Goal: Contribute content

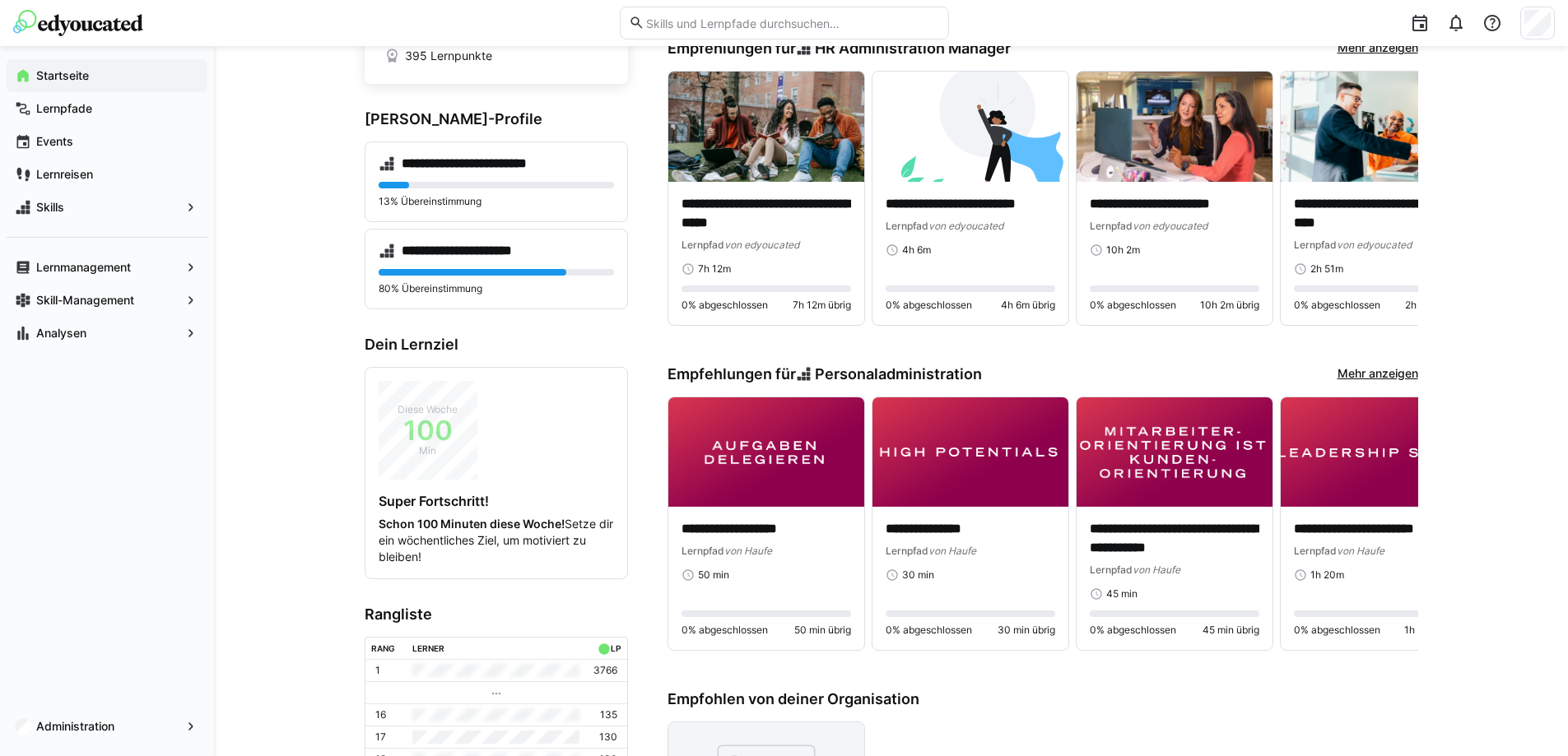
scroll to position [247, 0]
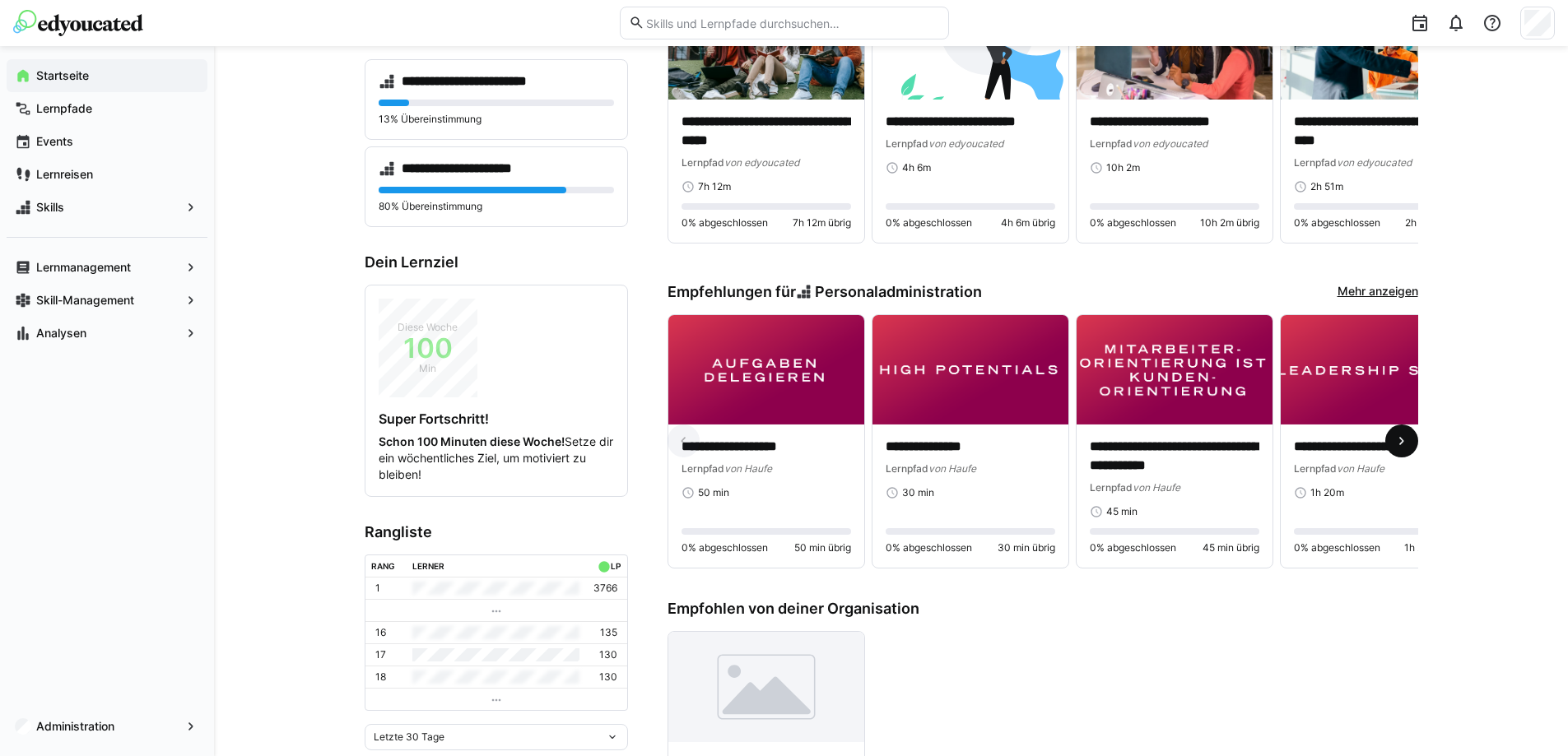
click at [1407, 444] on eds-icon at bounding box center [1401, 441] width 16 height 16
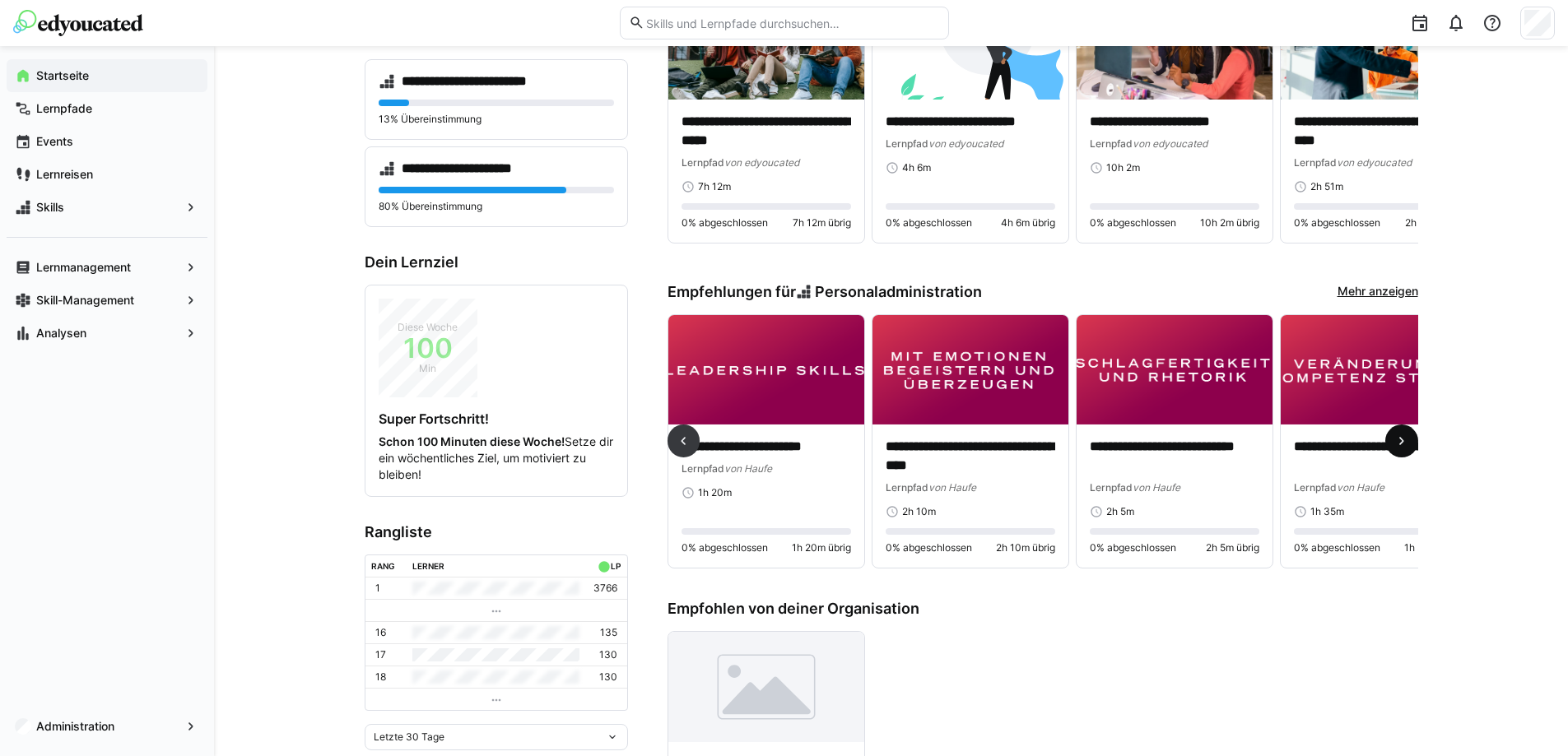
click at [1407, 444] on eds-icon at bounding box center [1401, 441] width 16 height 16
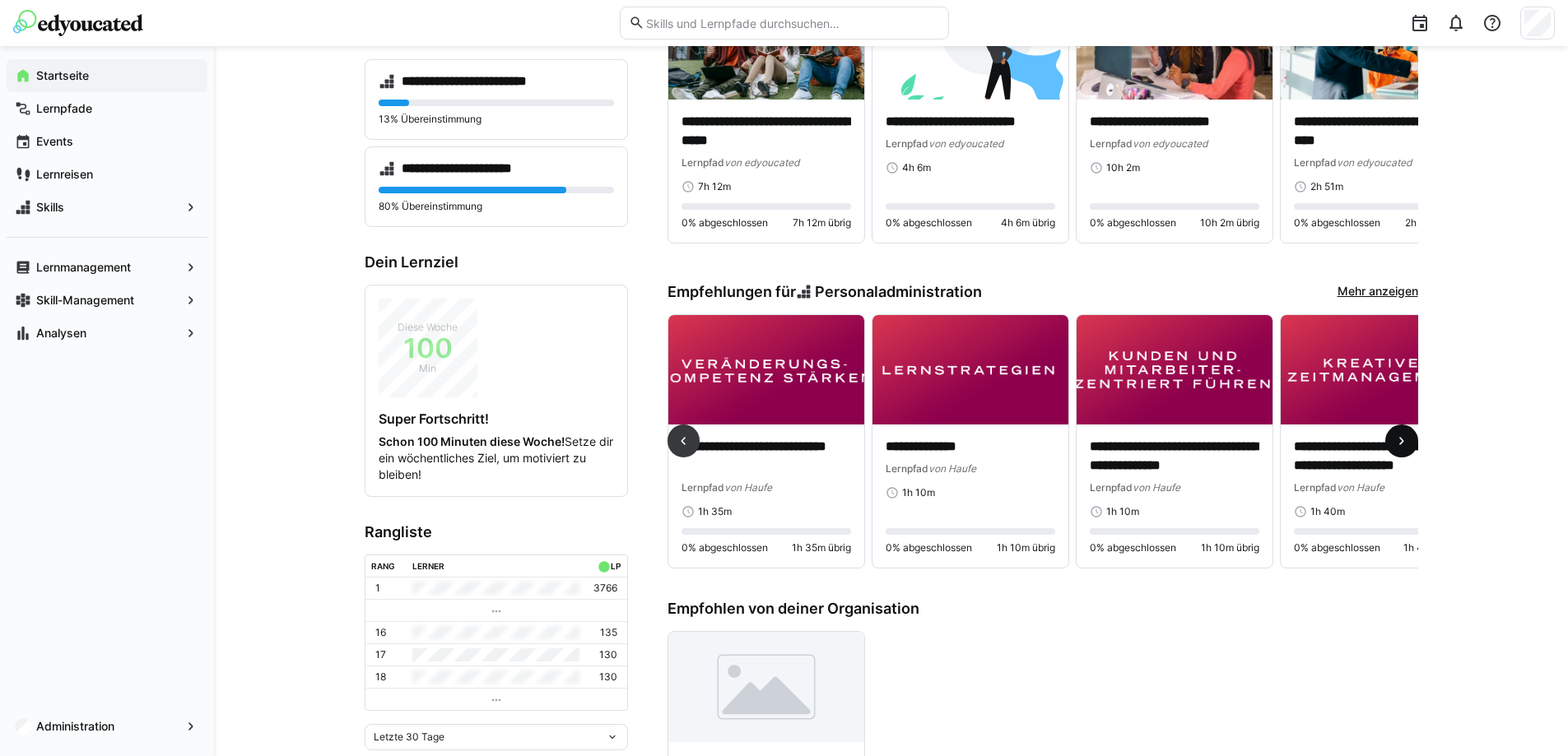
click at [1407, 444] on eds-icon at bounding box center [1401, 441] width 16 height 16
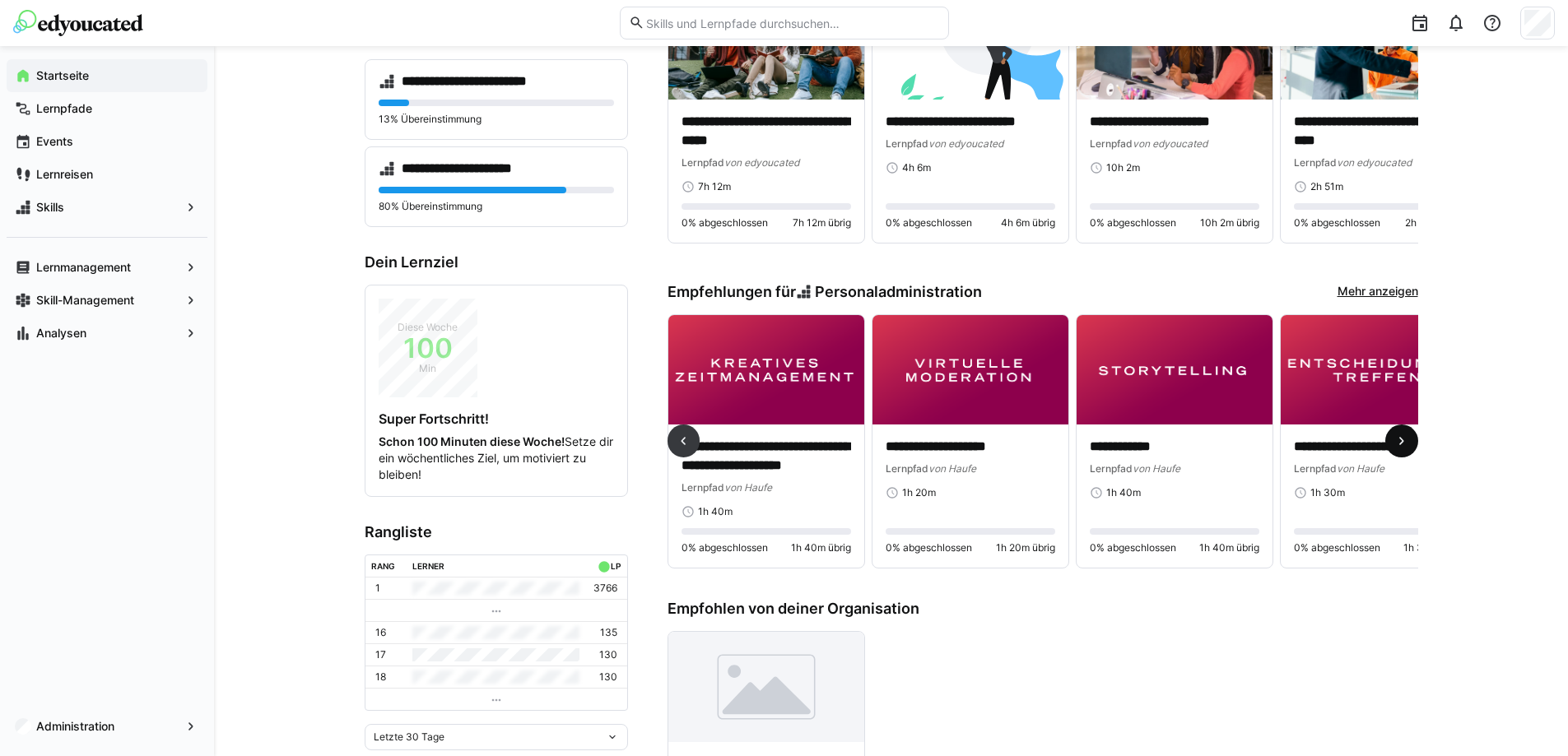
click at [1407, 444] on eds-icon at bounding box center [1401, 441] width 16 height 16
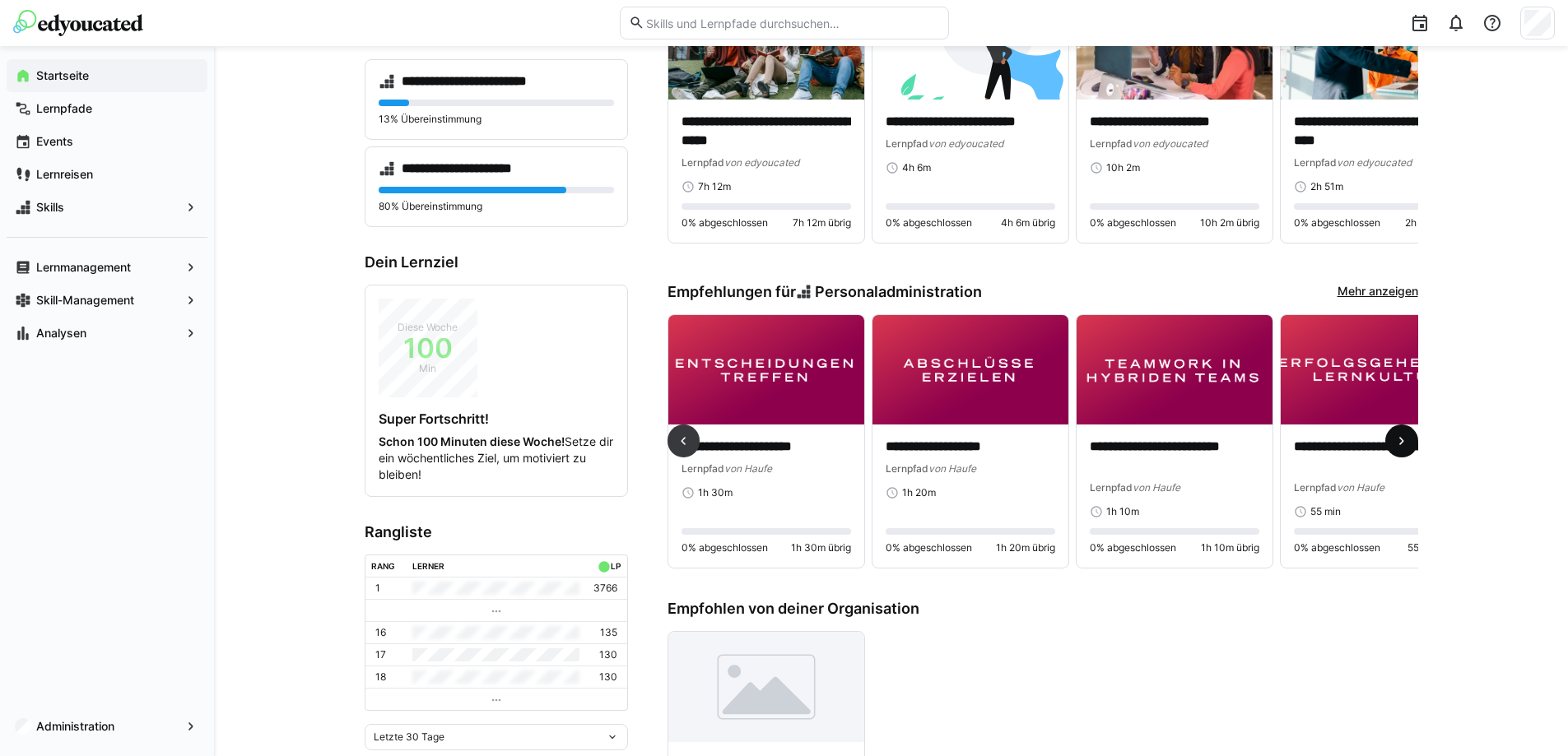
click at [1407, 444] on eds-icon at bounding box center [1401, 441] width 16 height 16
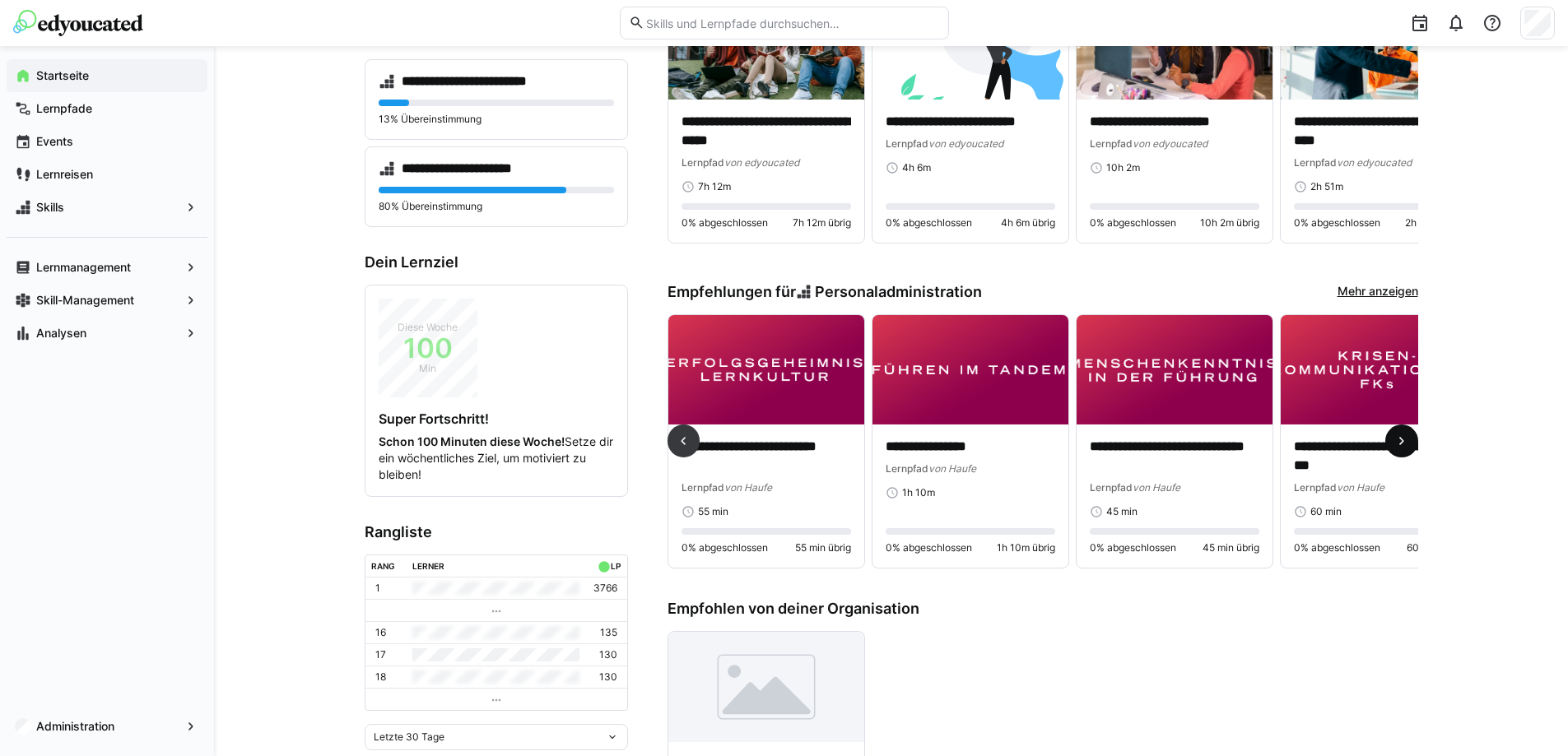
click at [1407, 444] on eds-icon at bounding box center [1401, 441] width 16 height 16
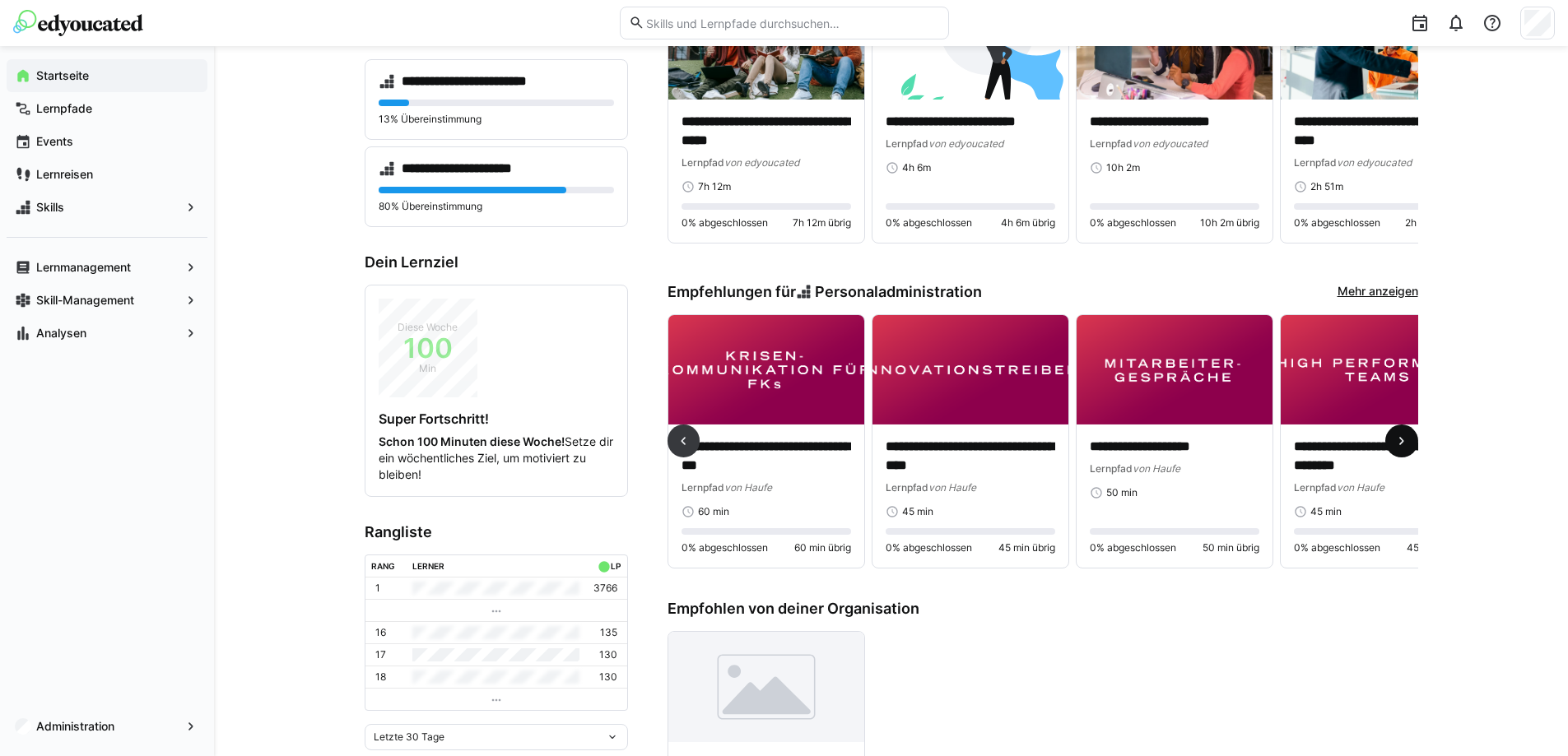
click at [1407, 444] on eds-icon at bounding box center [1401, 441] width 16 height 16
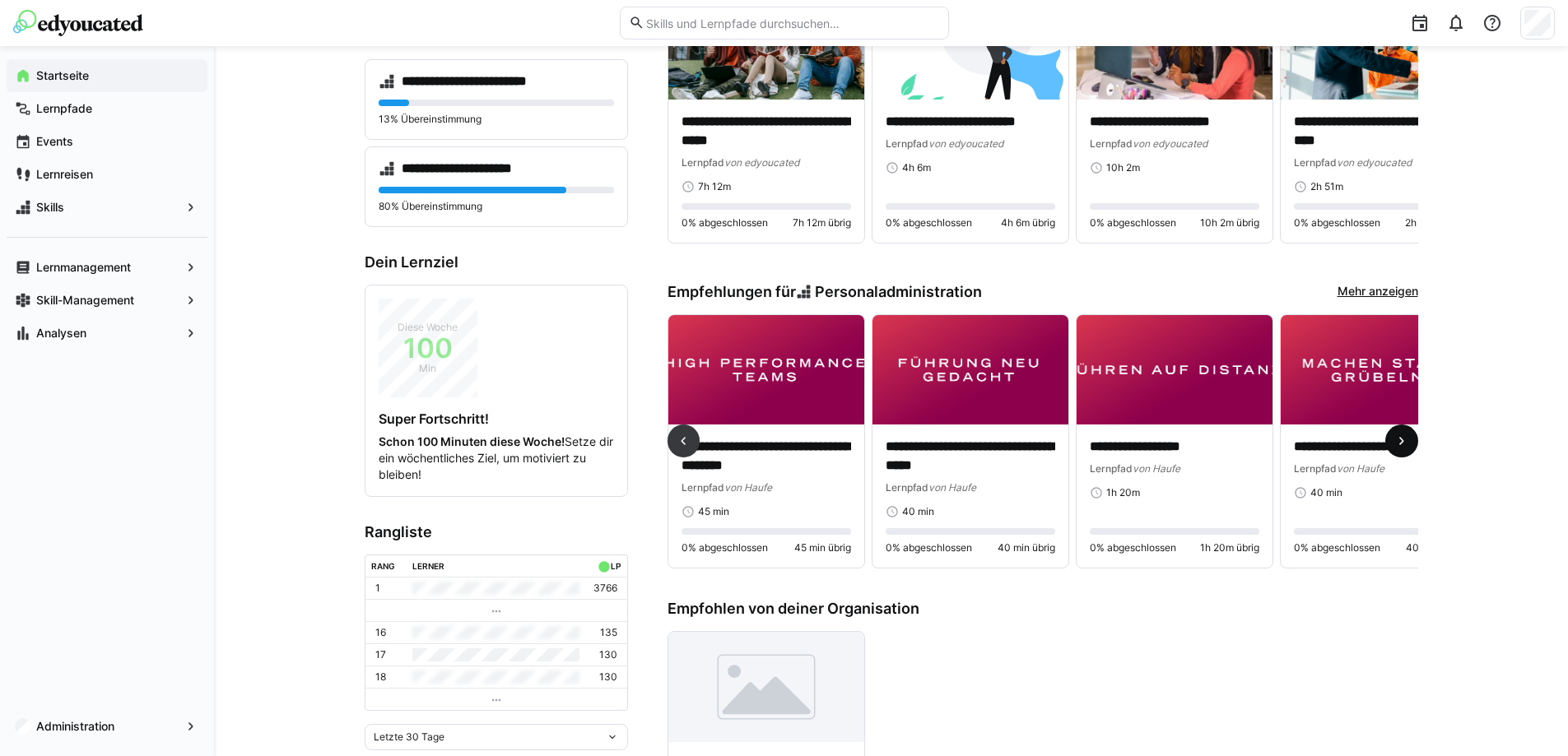
click at [1407, 444] on eds-icon at bounding box center [1401, 441] width 16 height 16
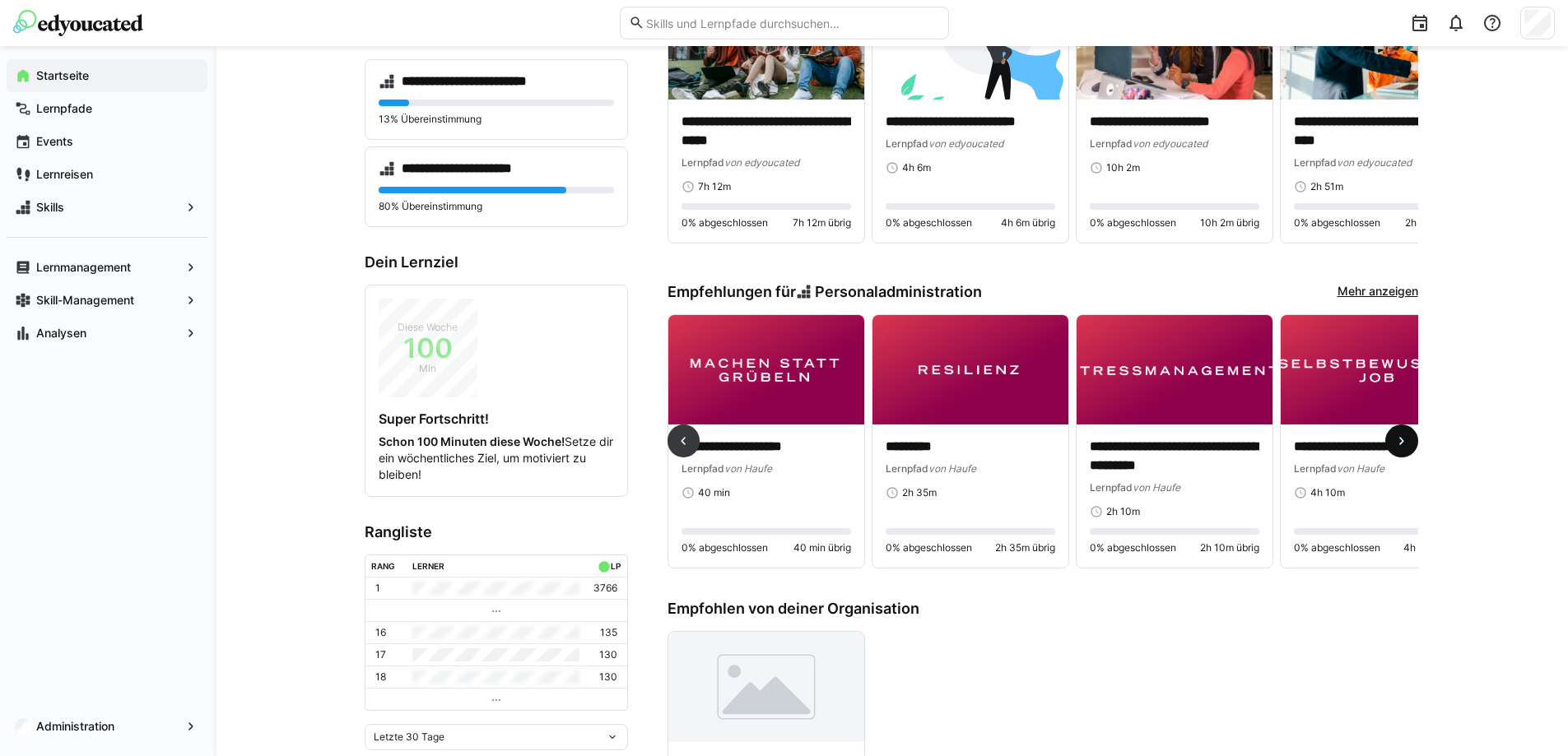
click at [1407, 444] on eds-icon at bounding box center [1401, 441] width 16 height 16
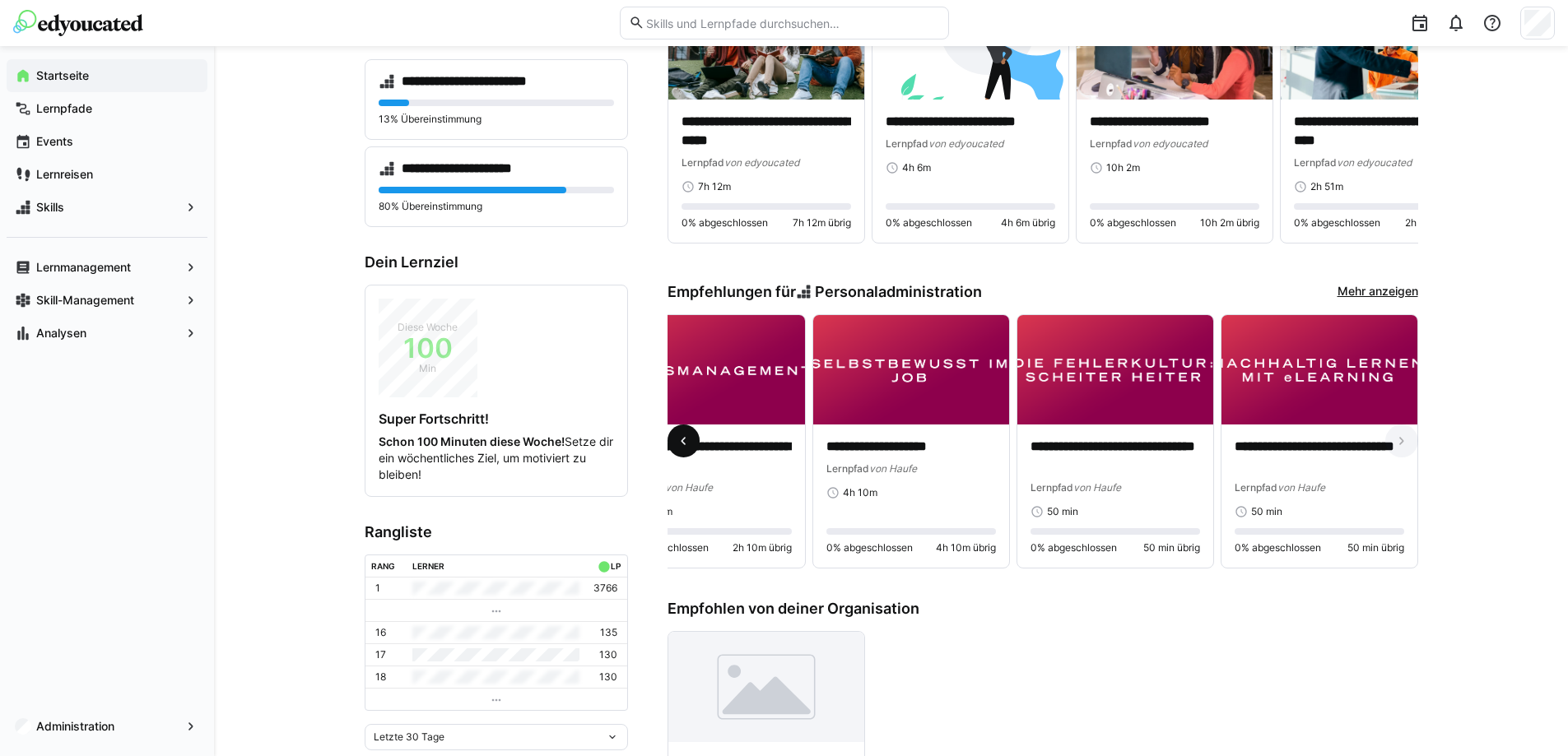
click at [682, 446] on eds-icon at bounding box center [683, 441] width 16 height 16
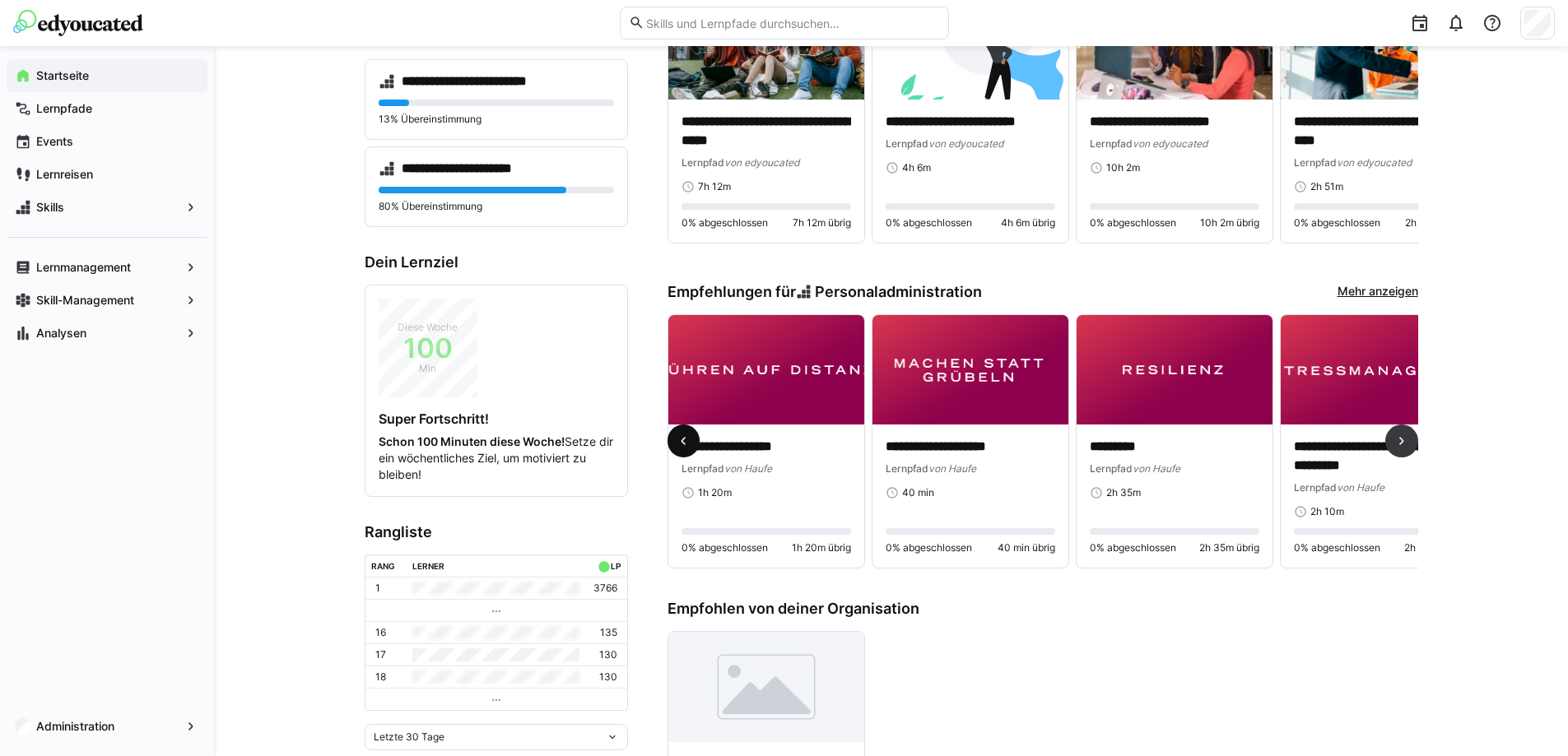
click at [682, 446] on eds-icon at bounding box center [683, 441] width 16 height 16
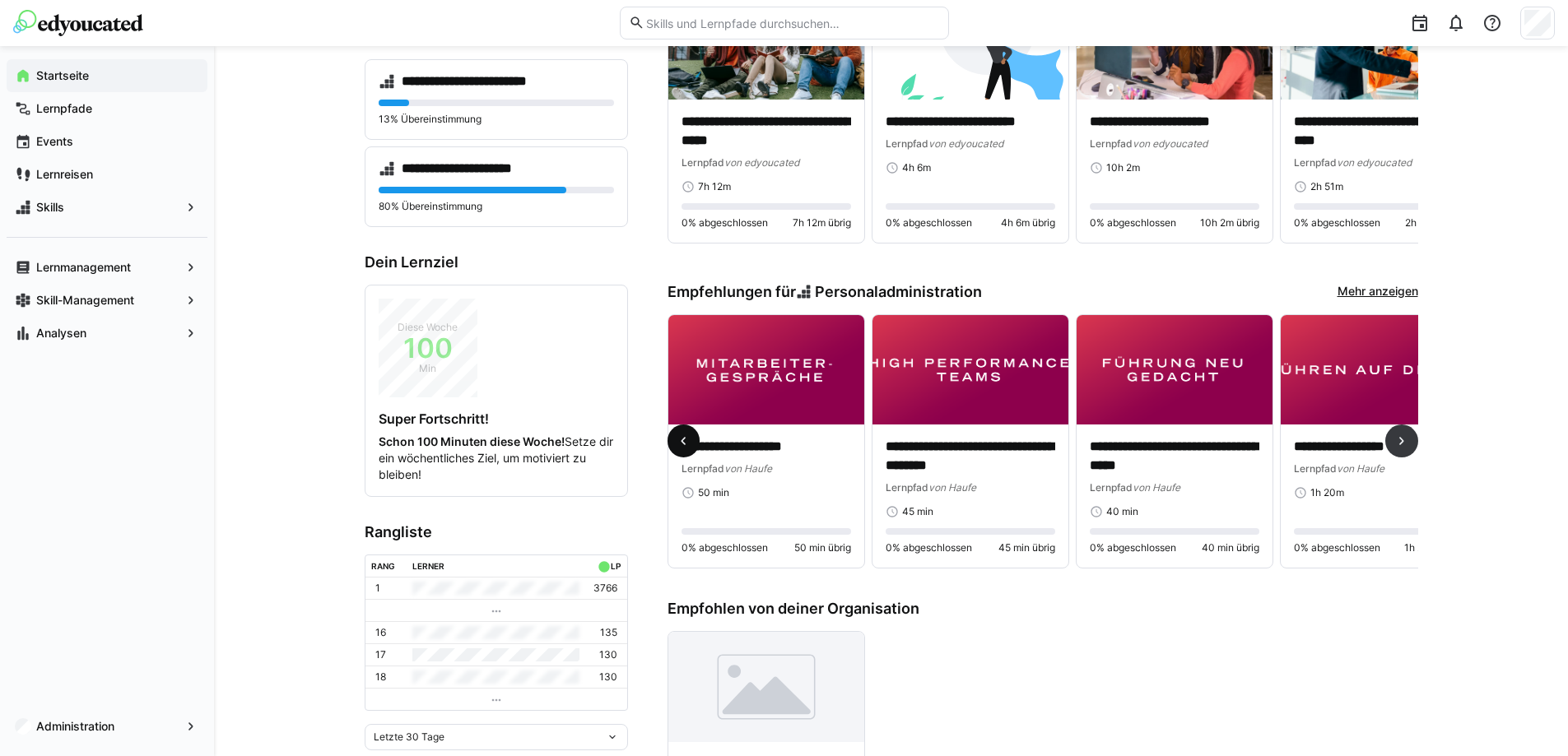
click at [682, 446] on eds-icon at bounding box center [683, 441] width 16 height 16
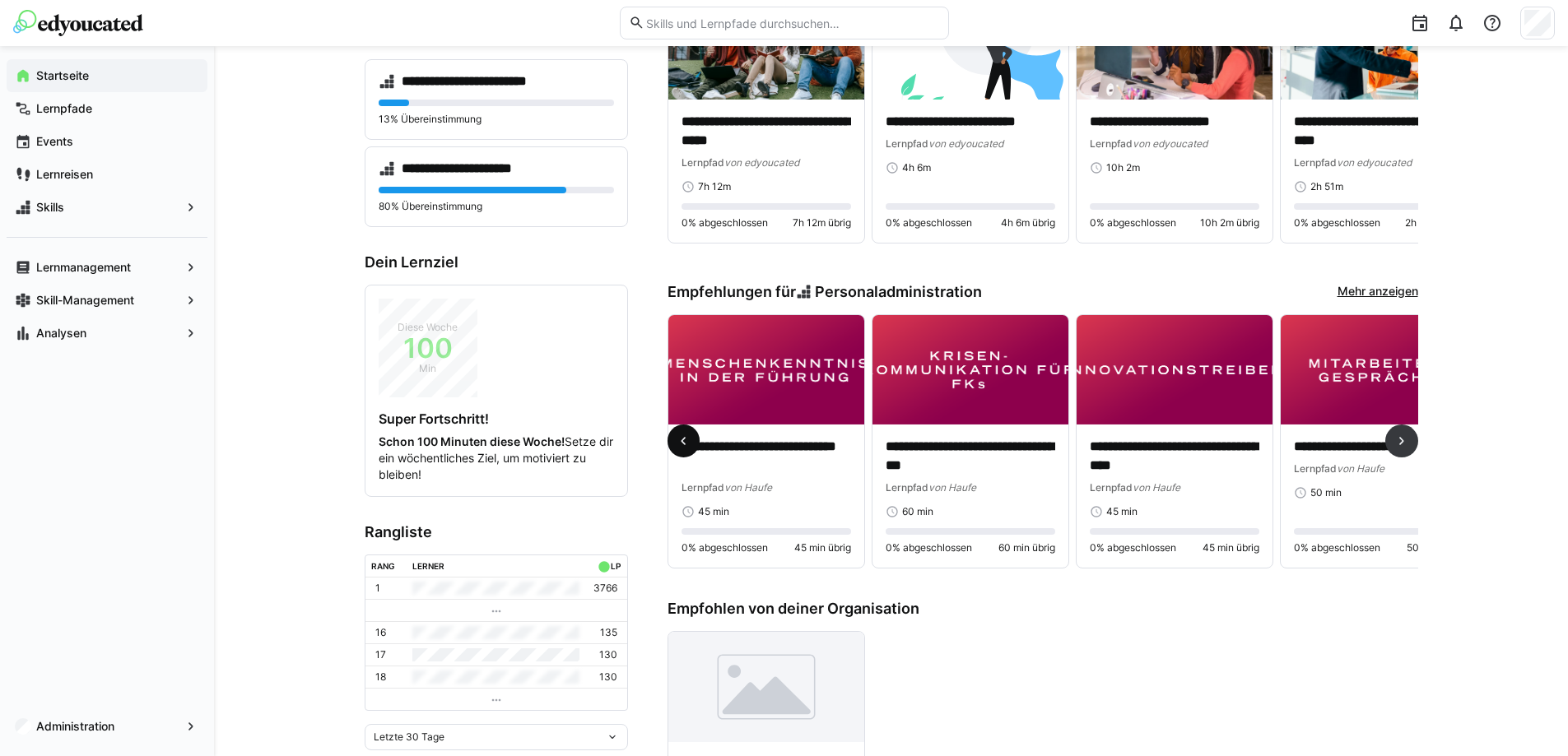
click at [682, 446] on eds-icon at bounding box center [683, 441] width 16 height 16
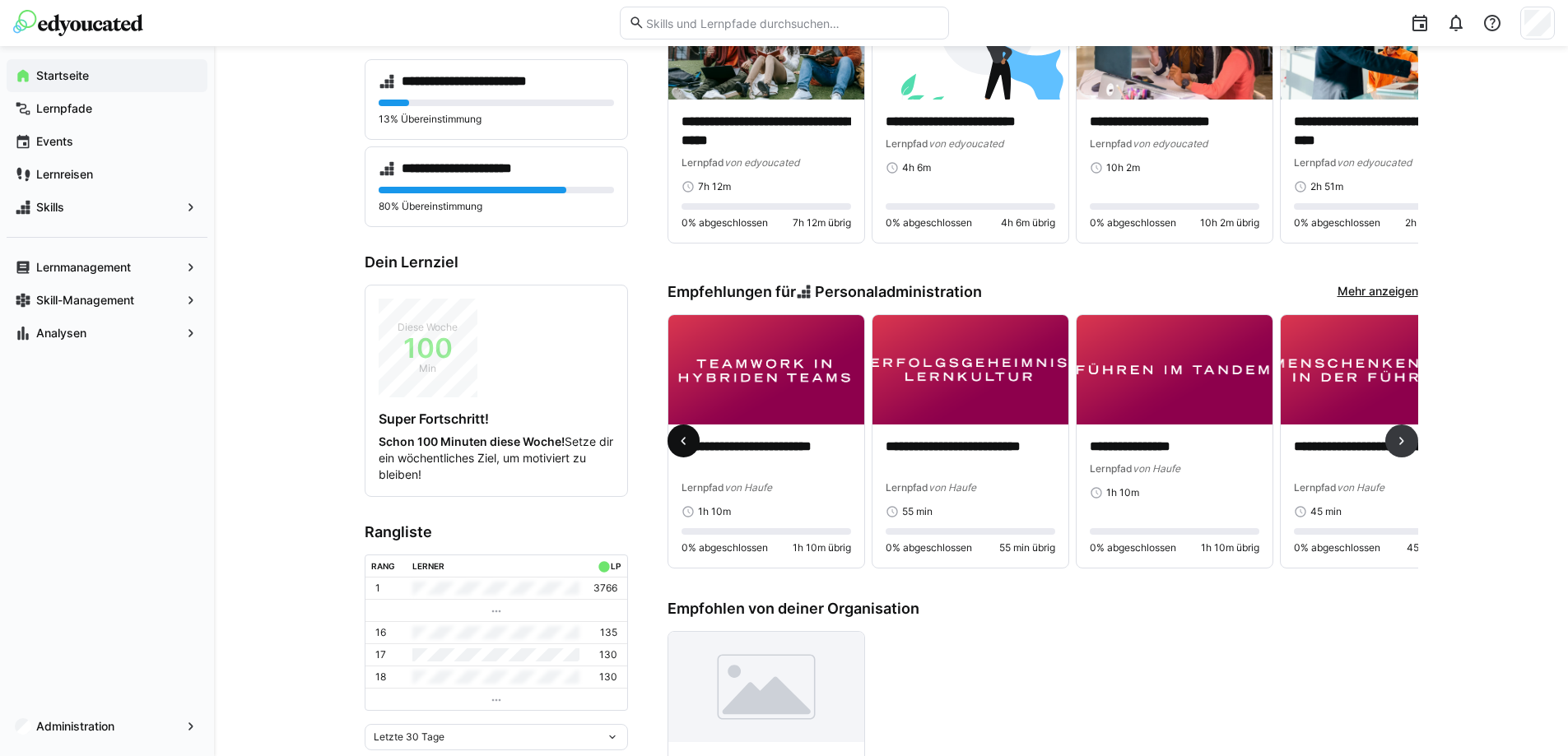
click at [682, 446] on eds-icon at bounding box center [683, 441] width 16 height 16
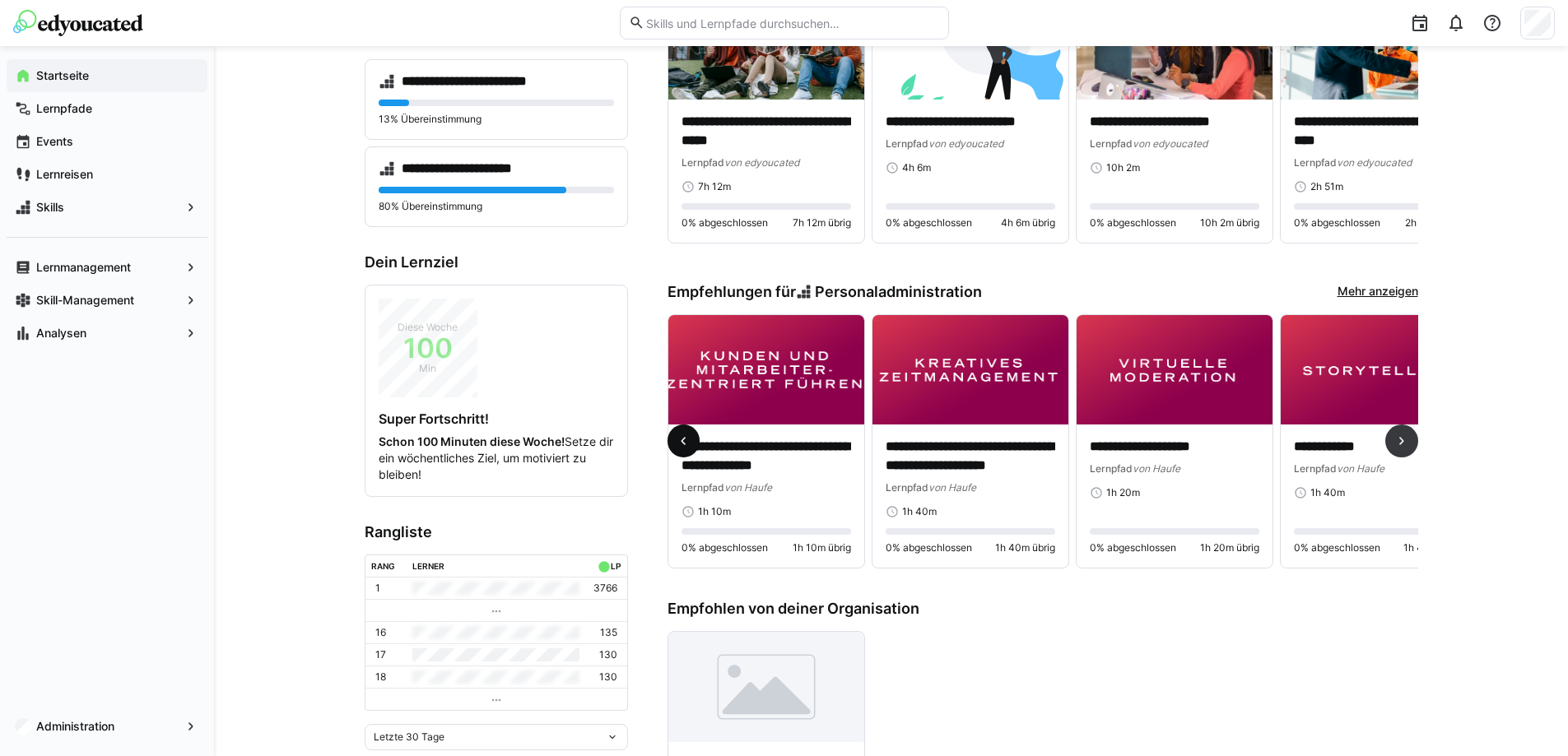
click at [682, 446] on eds-icon at bounding box center [683, 441] width 16 height 16
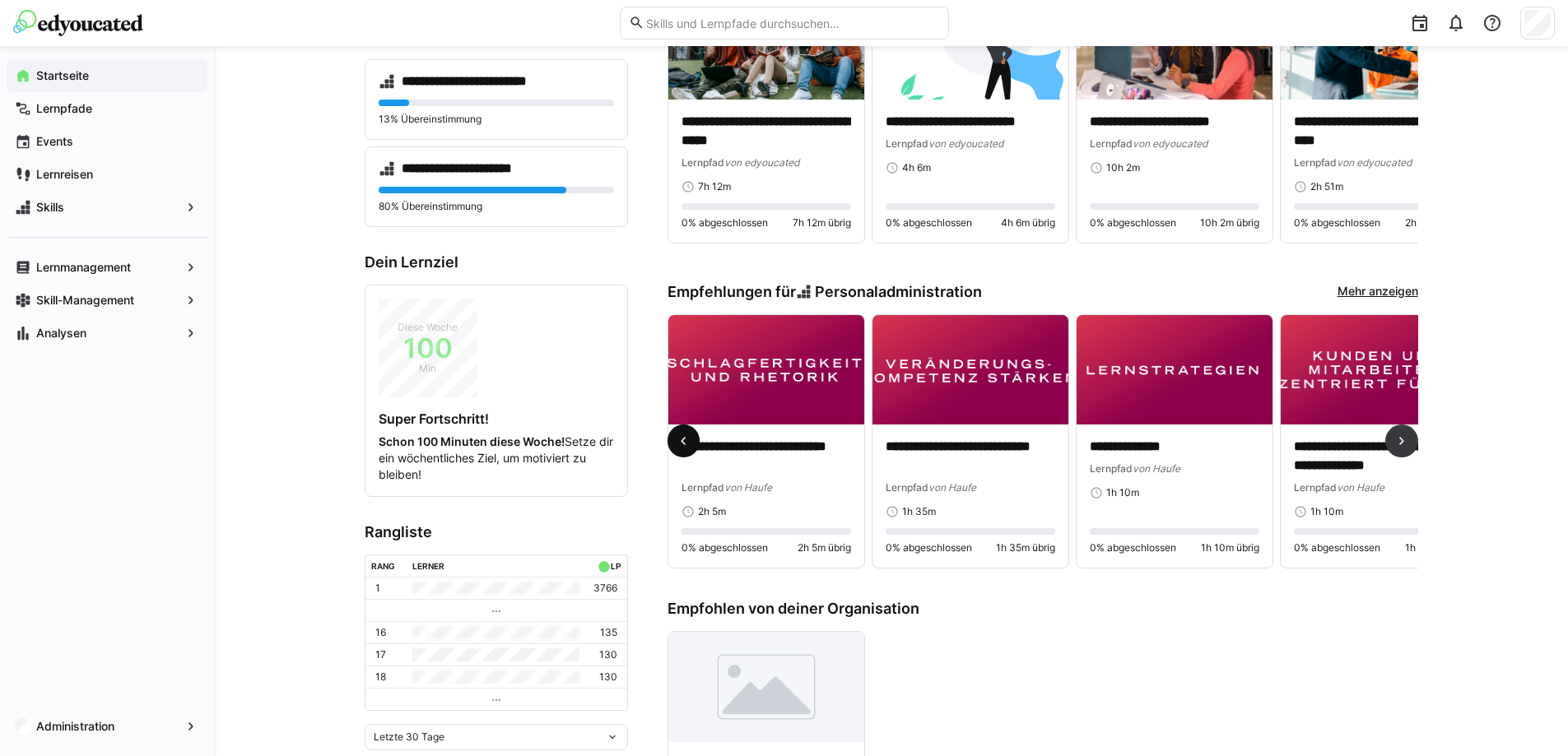
click at [682, 446] on eds-icon at bounding box center [683, 441] width 16 height 16
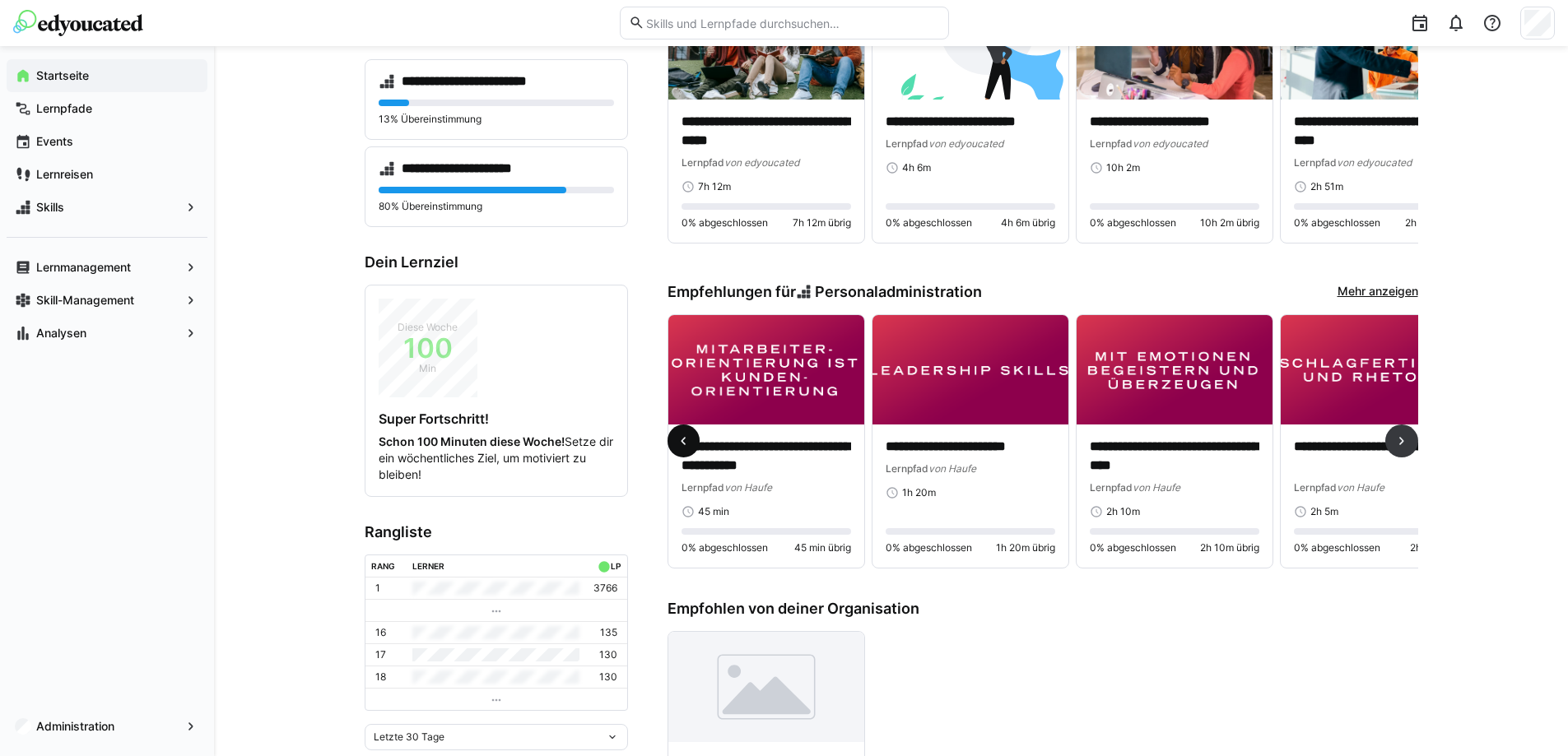
click at [682, 446] on eds-icon at bounding box center [683, 441] width 16 height 16
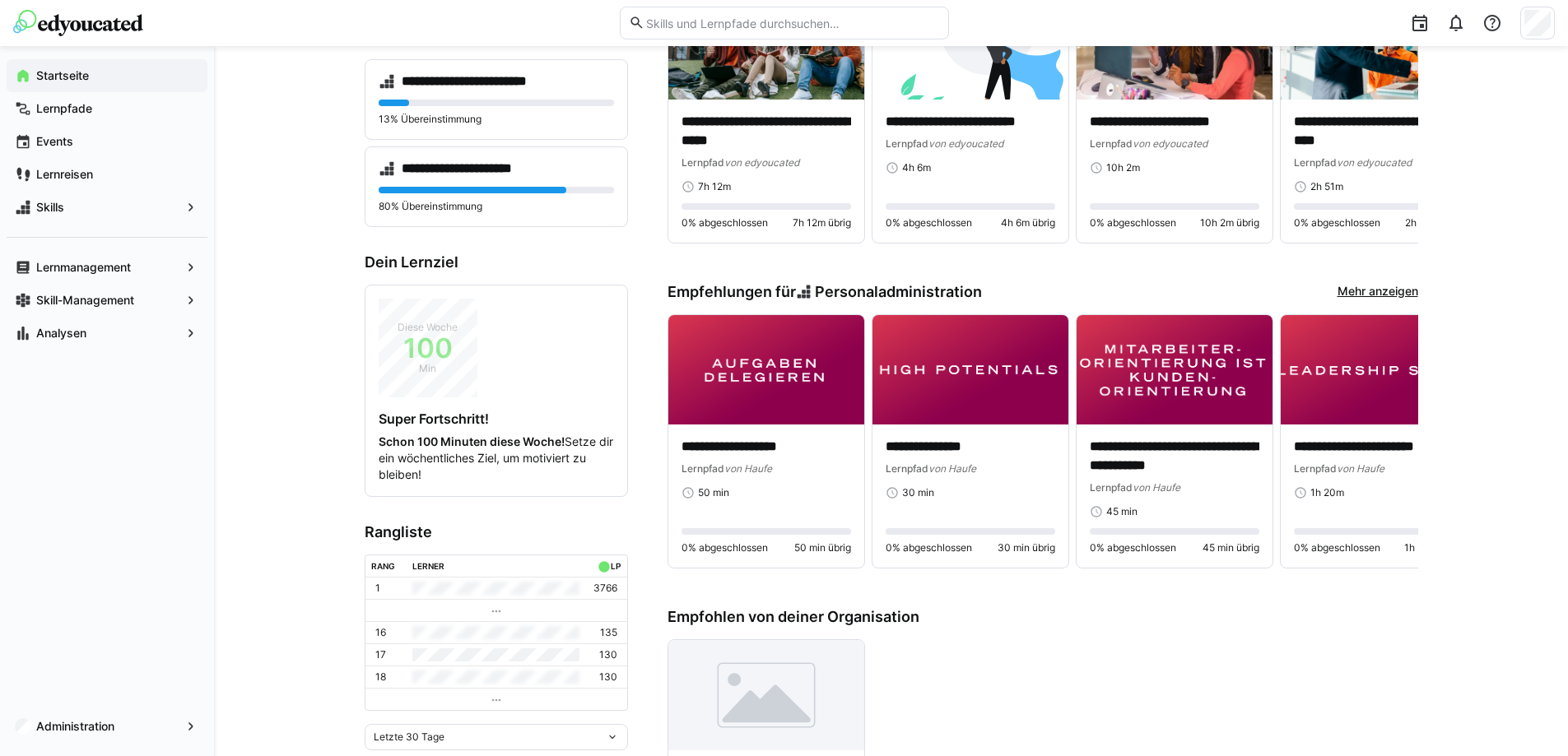
scroll to position [0, 0]
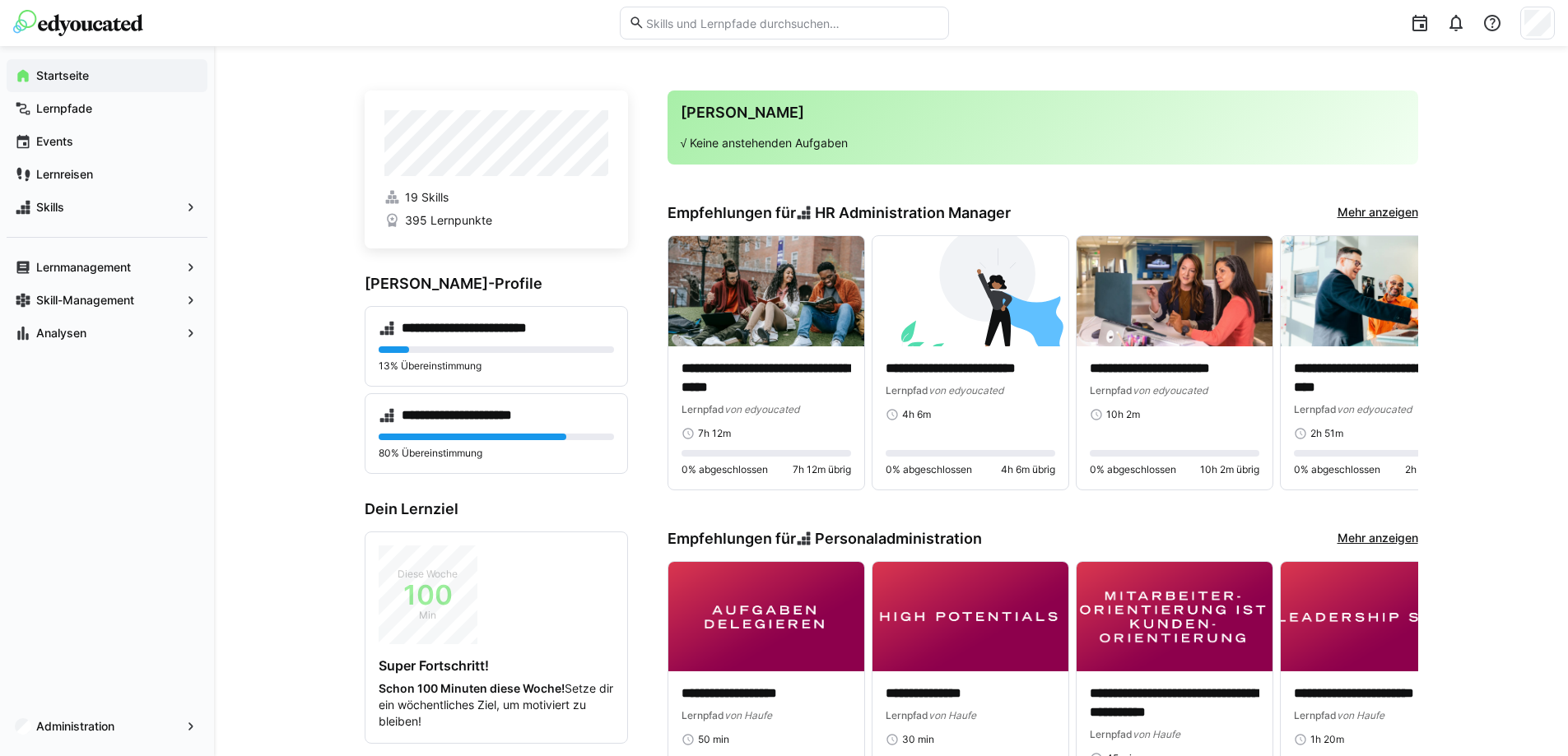
click at [714, 19] on input "text" at bounding box center [791, 23] width 294 height 15
type input "rexx"
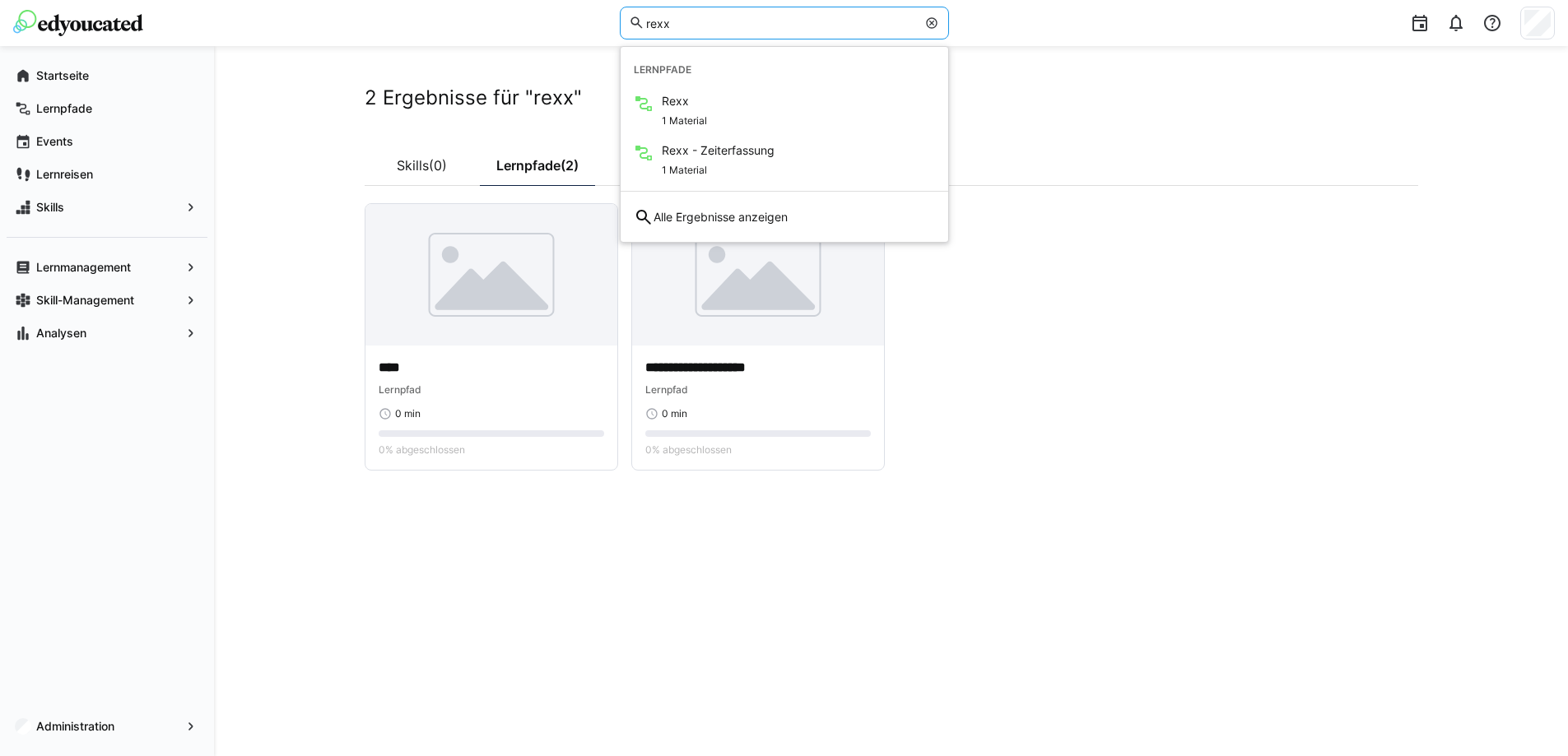
click at [323, 245] on div "**********" at bounding box center [891, 402] width 1354 height 710
click at [745, 248] on img at bounding box center [758, 274] width 251 height 141
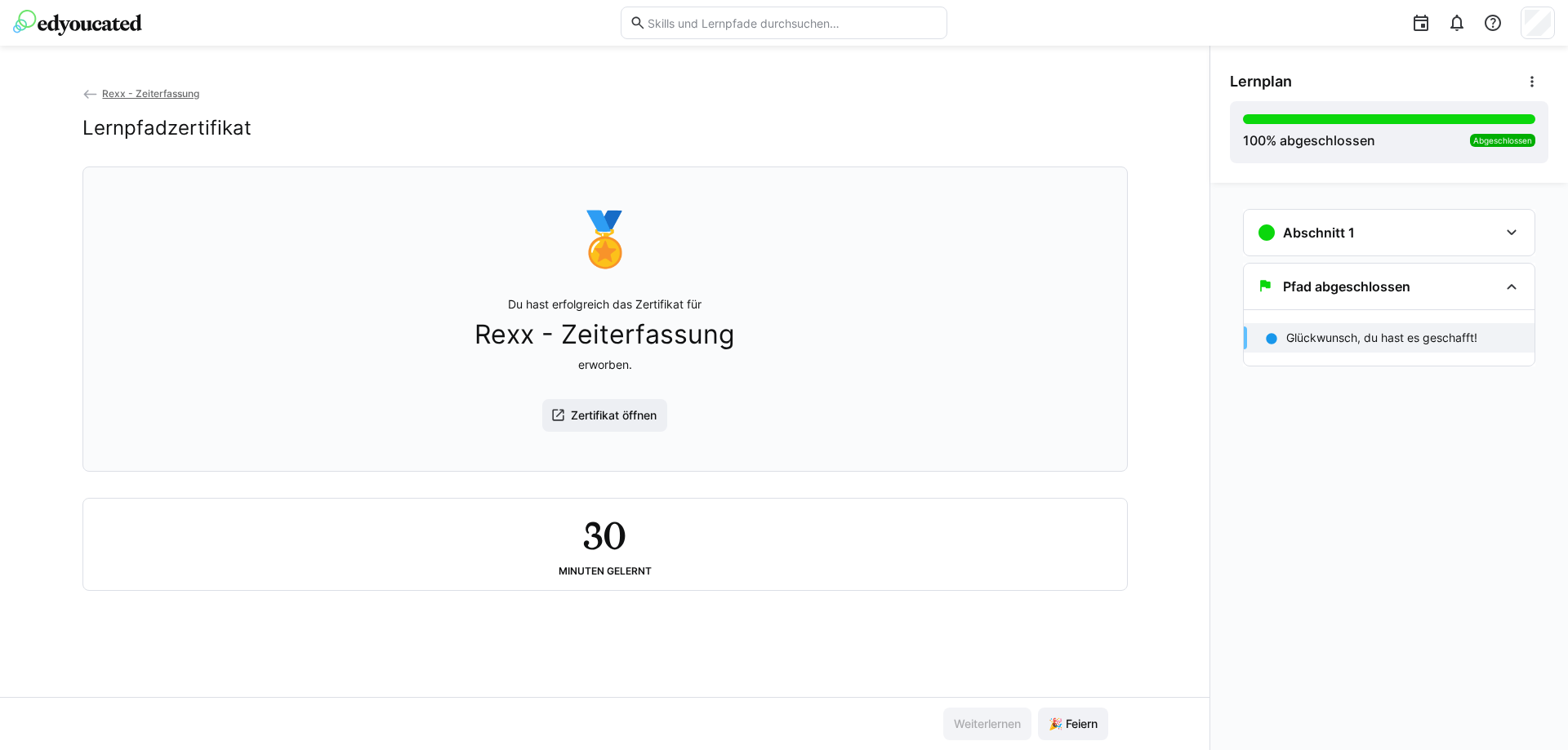
click at [90, 21] on img at bounding box center [77, 23] width 129 height 26
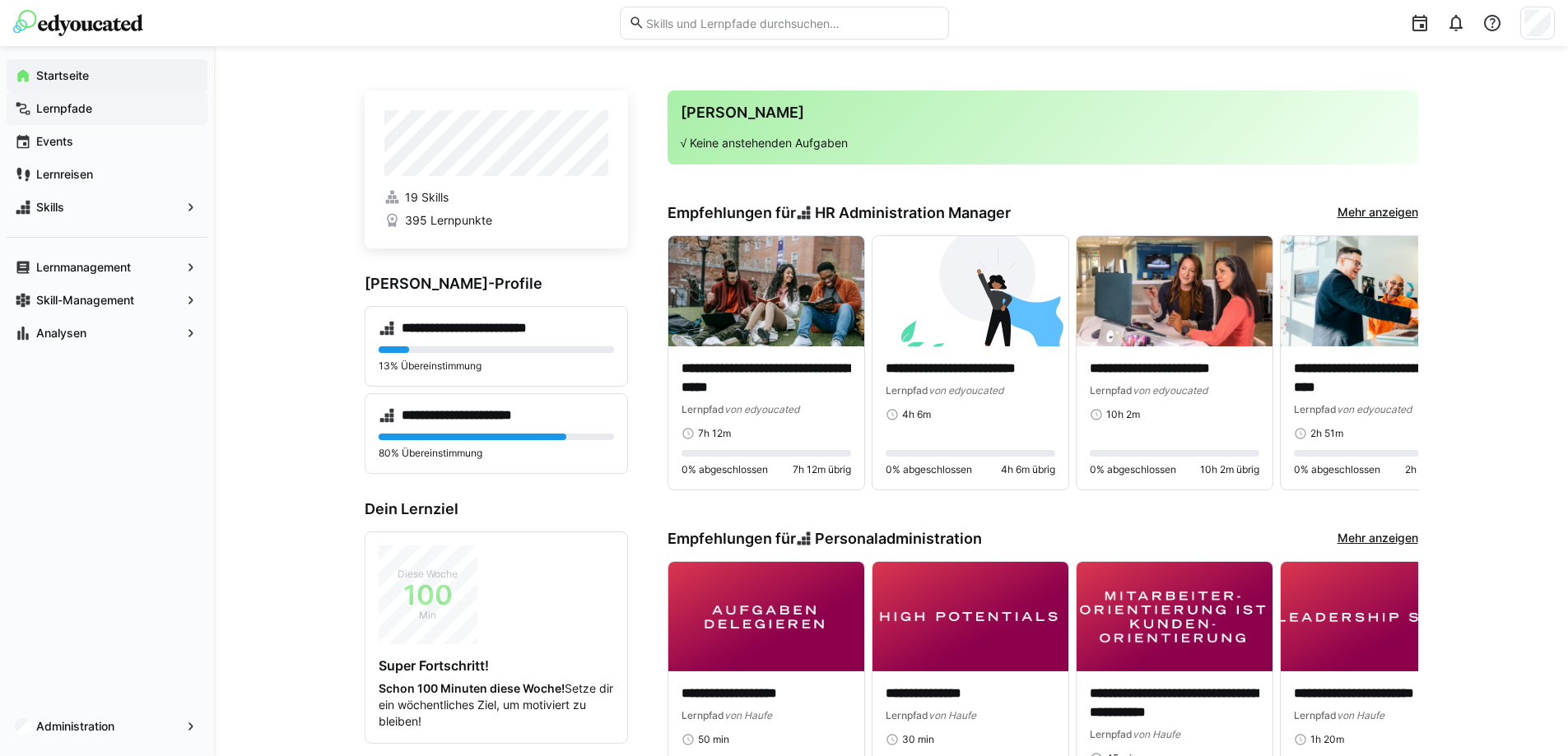
click at [89, 117] on div "Lernpfade" at bounding box center [107, 108] width 200 height 33
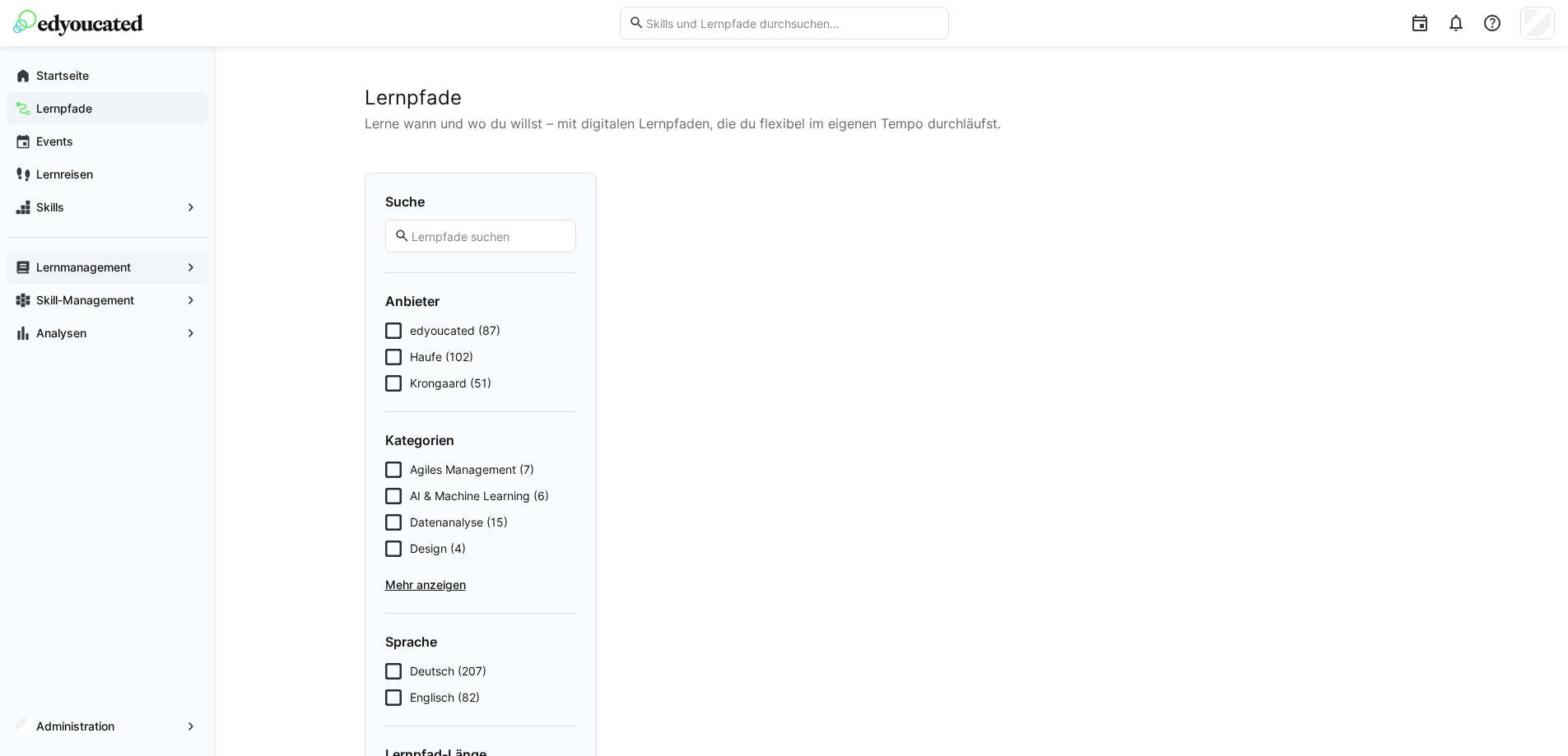
click at [94, 259] on div "Lernmanagement" at bounding box center [107, 268] width 200 height 33
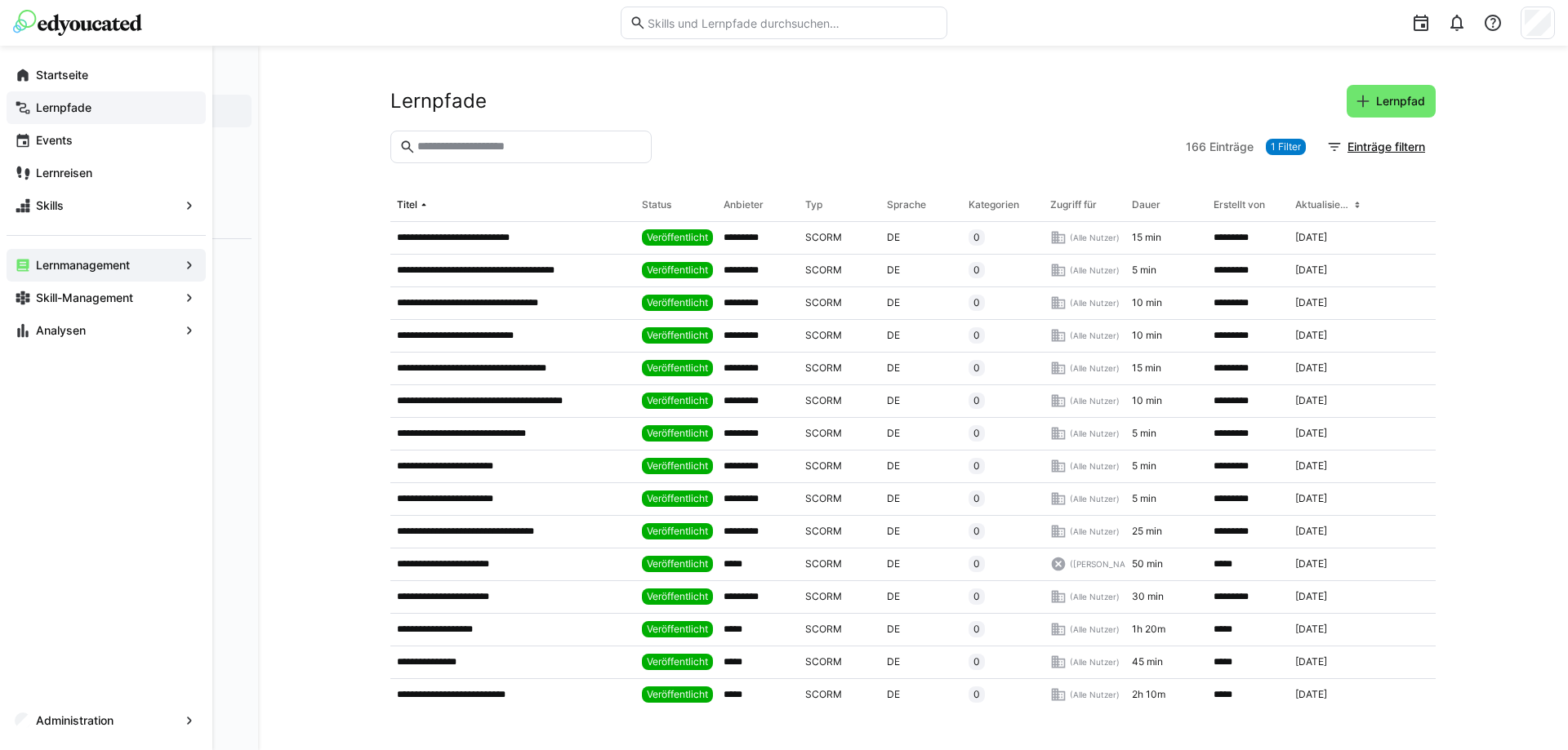
click at [125, 105] on span "Lernpfade" at bounding box center [116, 108] width 164 height 16
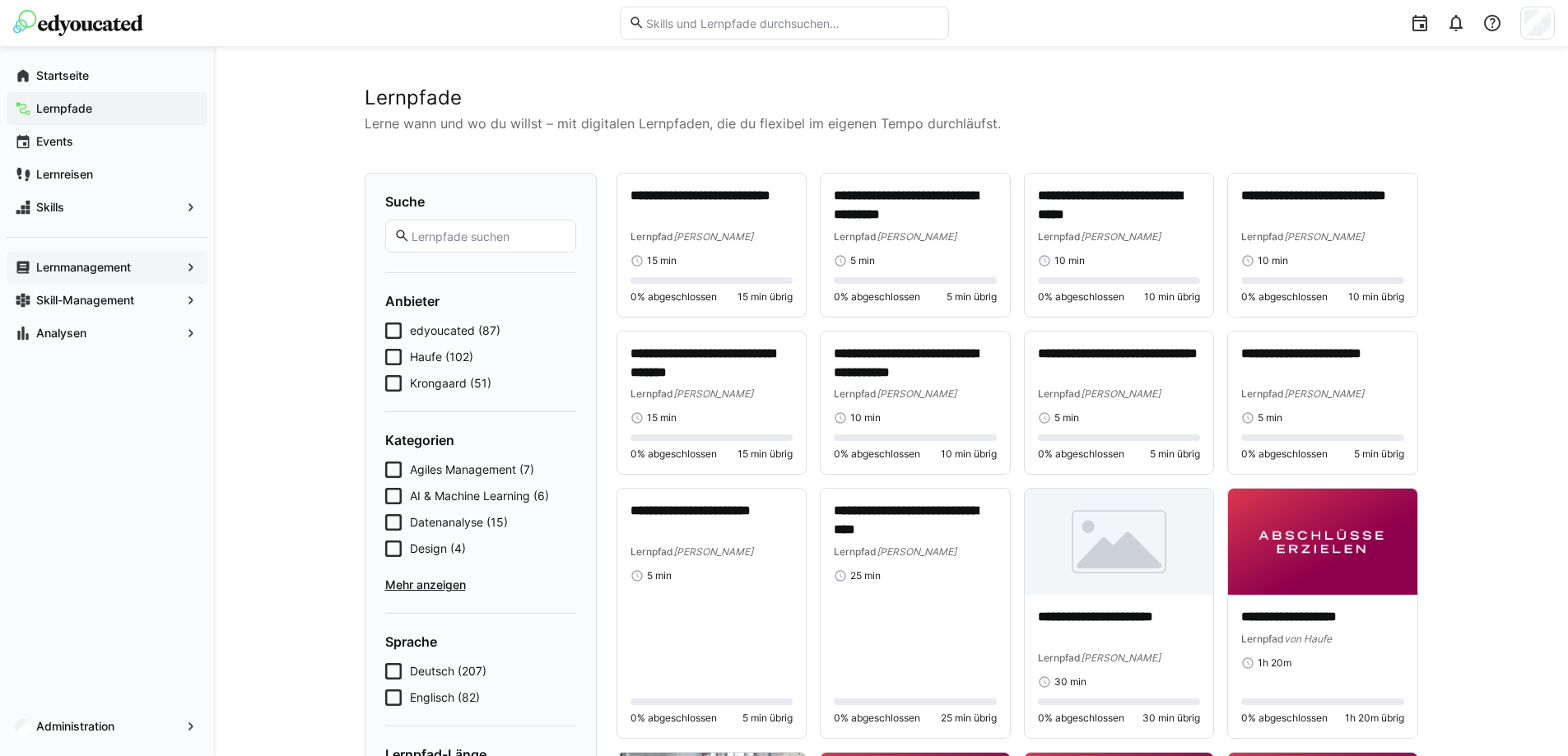
click at [182, 267] on div "Lernmanagement" at bounding box center [107, 268] width 200 height 33
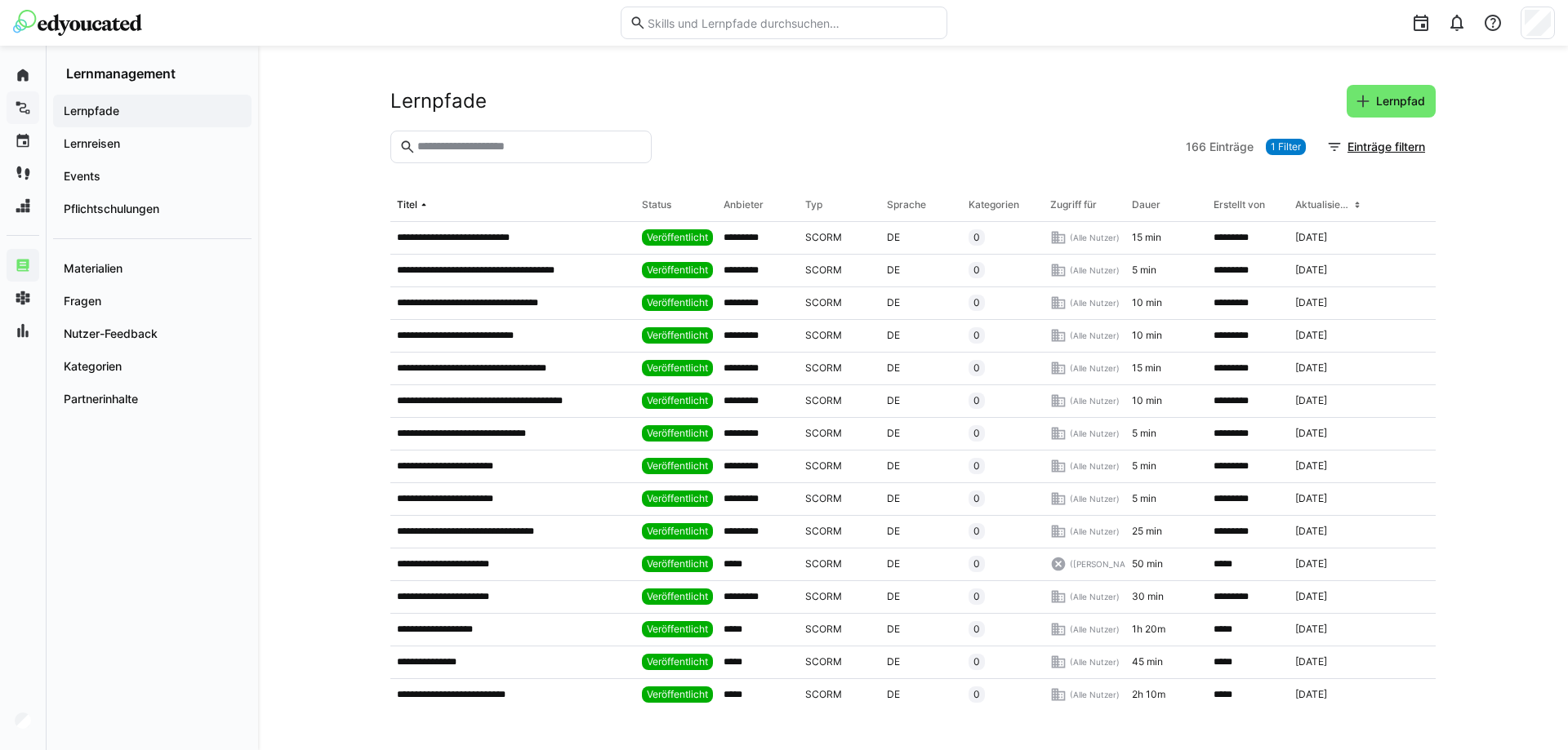
click at [428, 146] on input "text" at bounding box center [529, 146] width 227 height 14
type input "****"
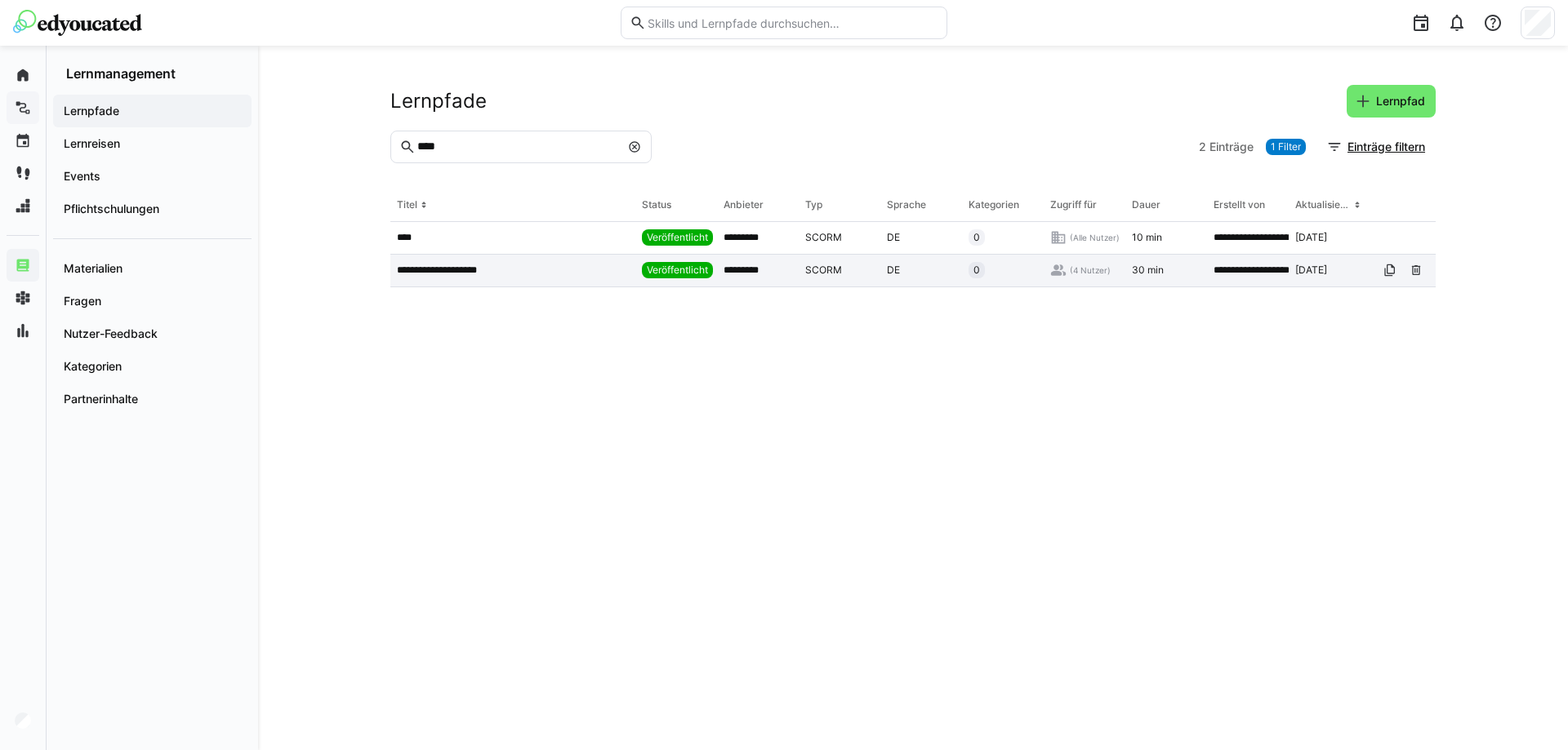
click at [469, 274] on p "**********" at bounding box center [446, 270] width 98 height 13
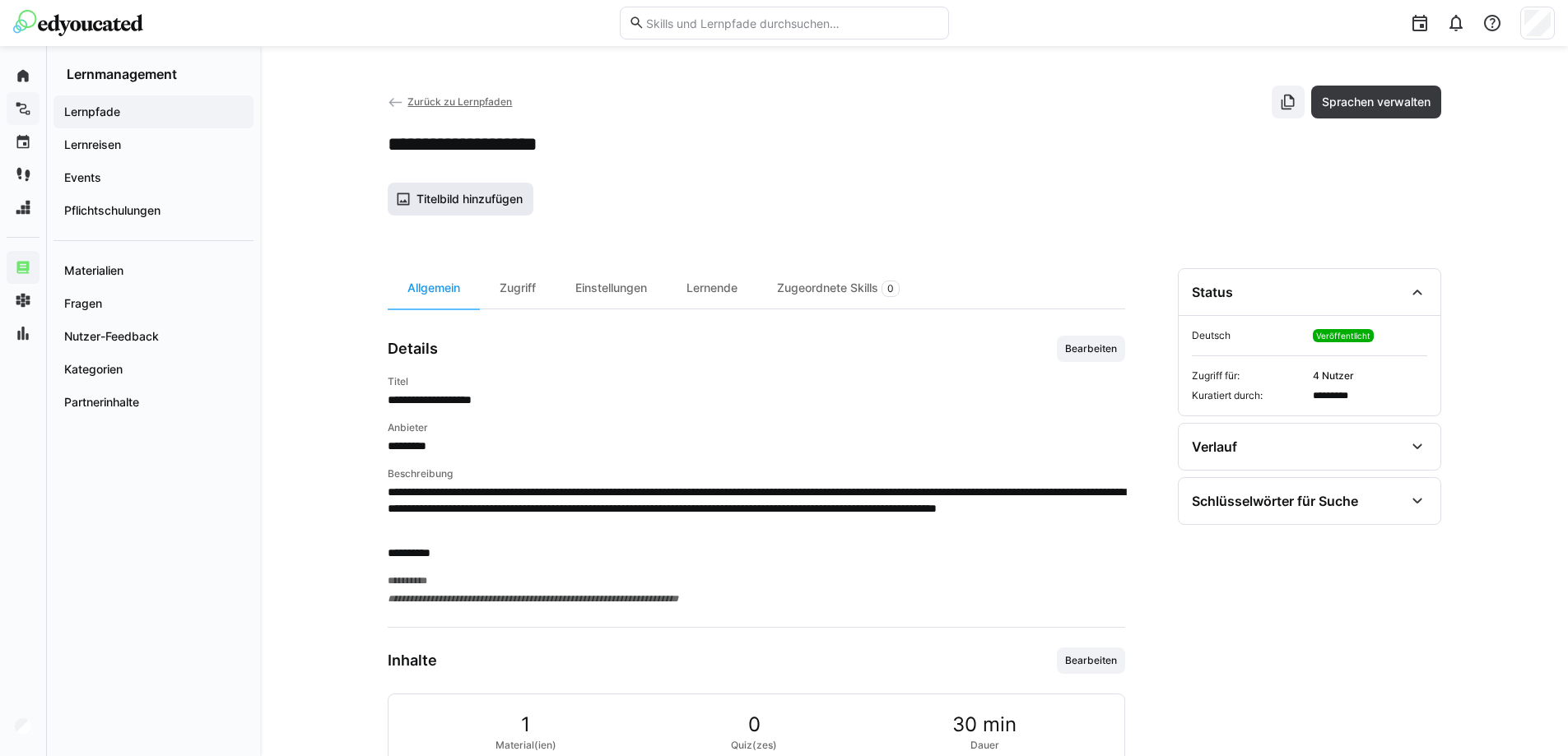
click at [497, 196] on span "Titelbild hinzufügen" at bounding box center [469, 199] width 111 height 16
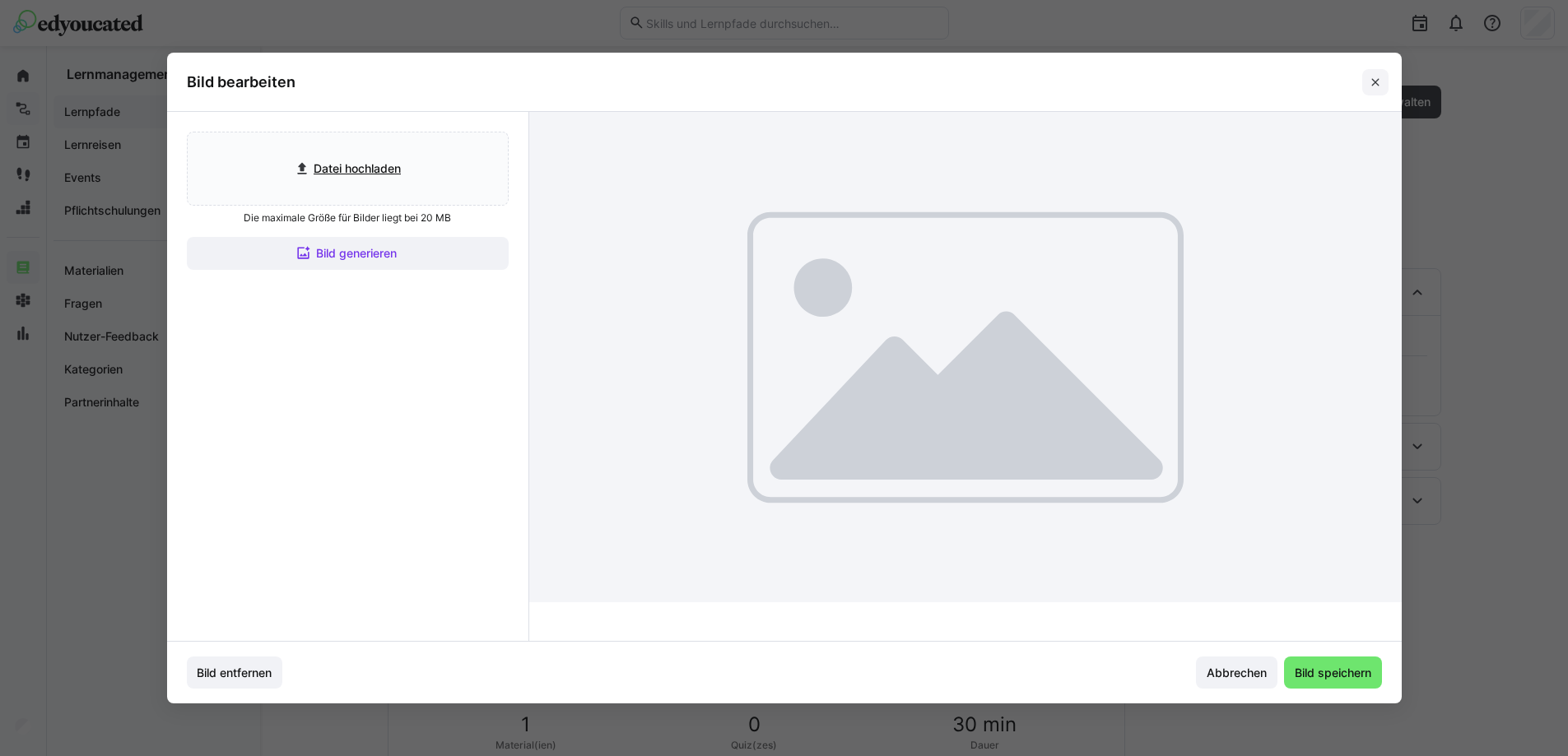
click at [1382, 81] on eds-icon at bounding box center [1375, 82] width 13 height 13
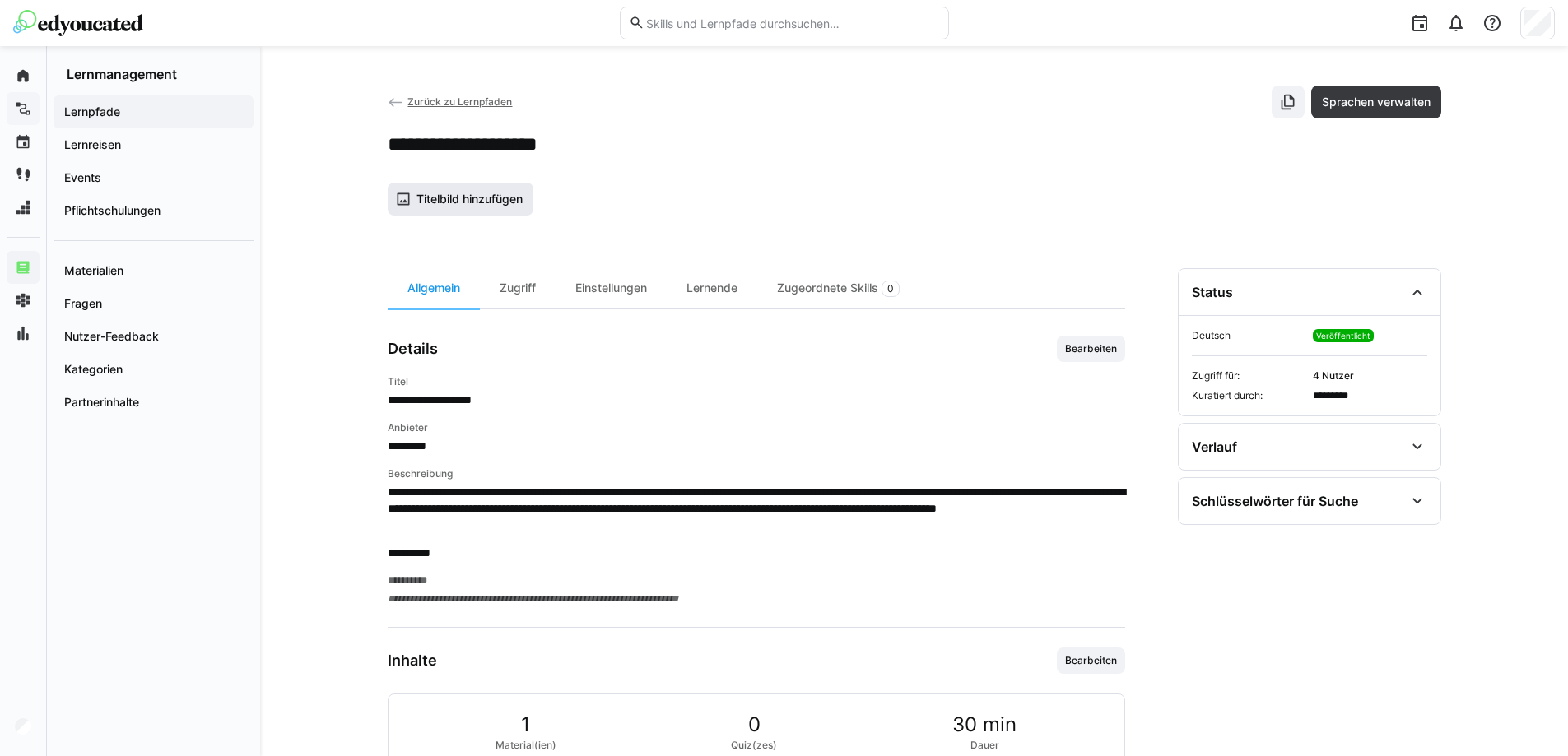
click at [464, 199] on span "Titelbild hinzufügen" at bounding box center [469, 199] width 111 height 16
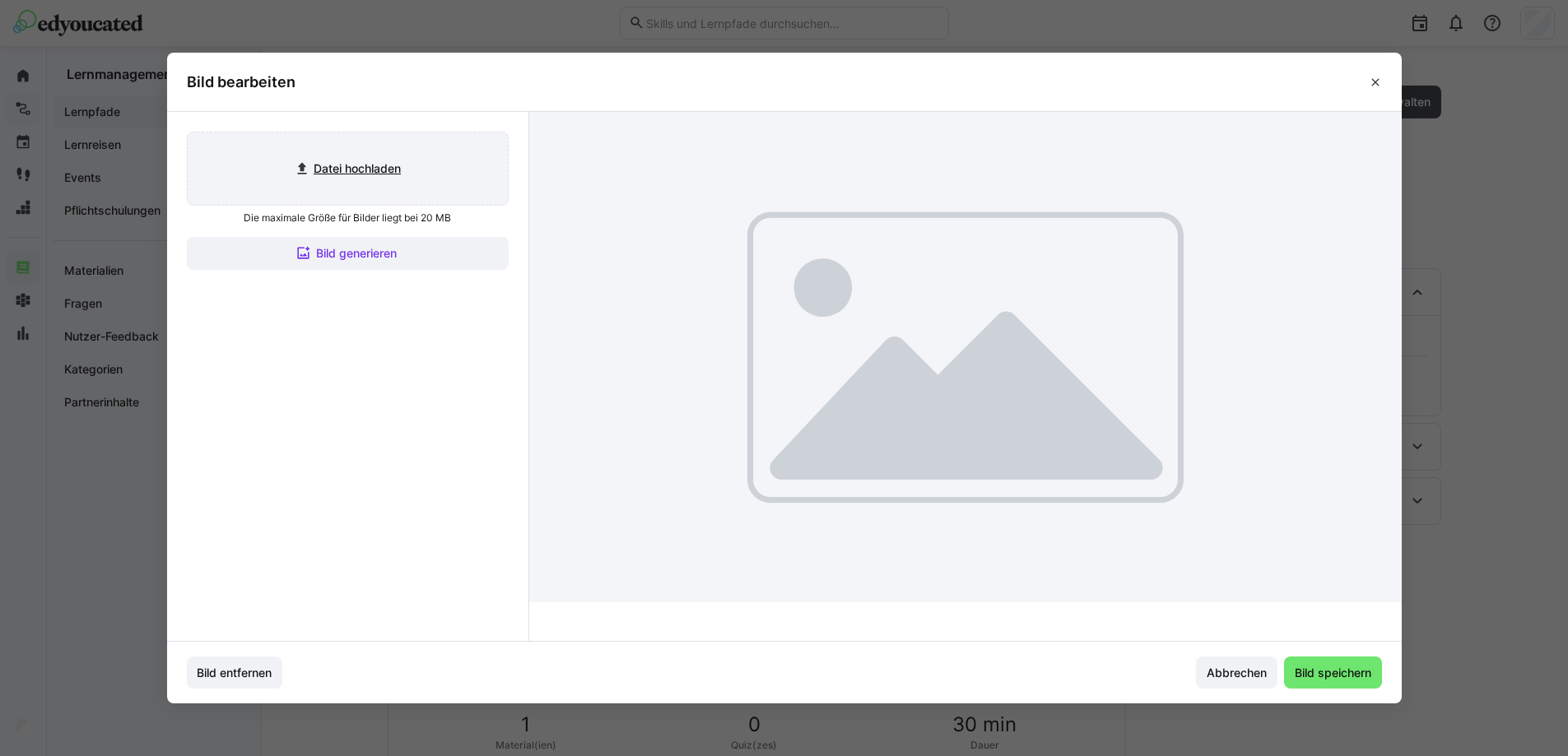
click at [323, 177] on input "file" at bounding box center [347, 169] width 320 height 73
type input "C:\fakepath\Titelbild Zeiterfassung.pdf"
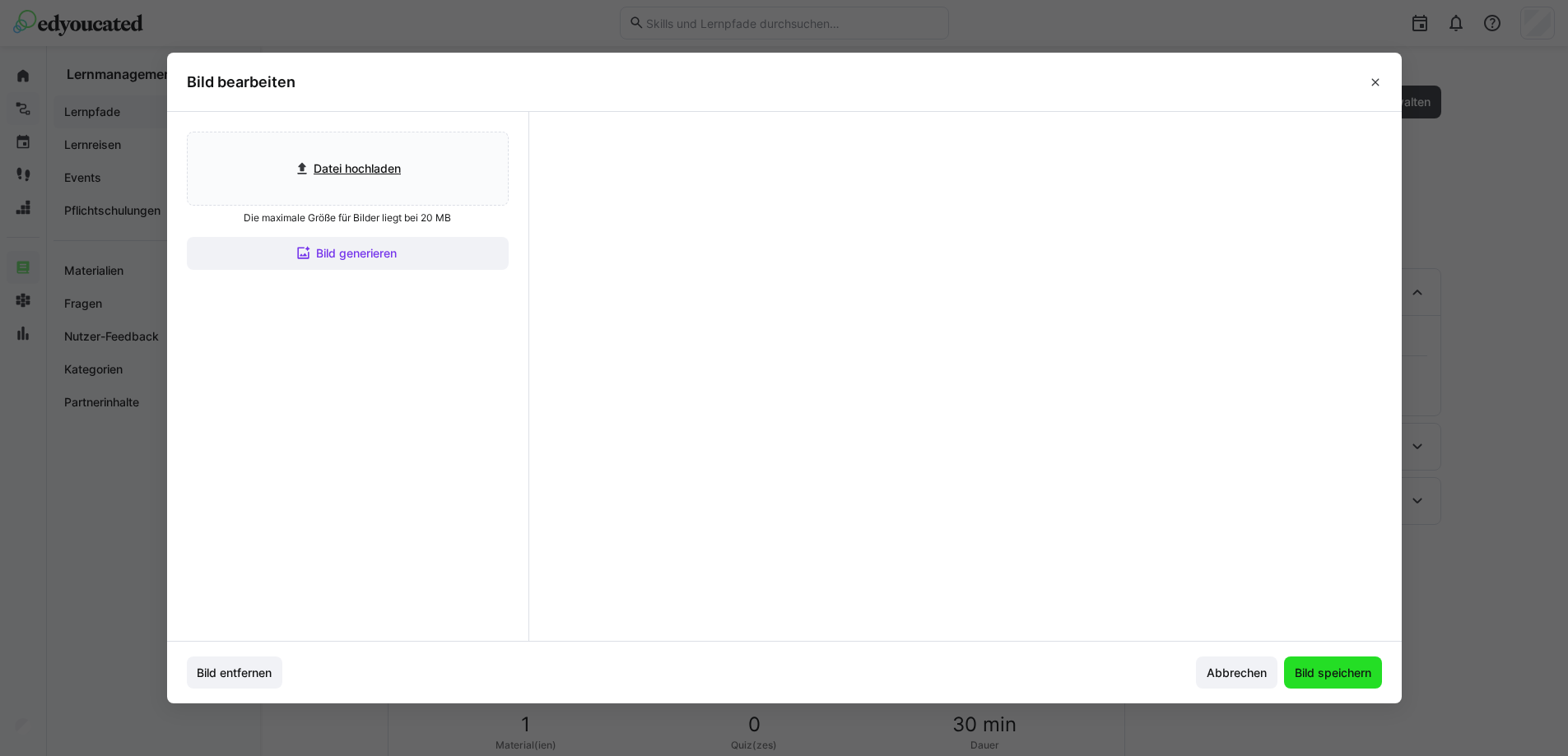
click at [1342, 678] on span "Bild speichern" at bounding box center [1332, 673] width 81 height 16
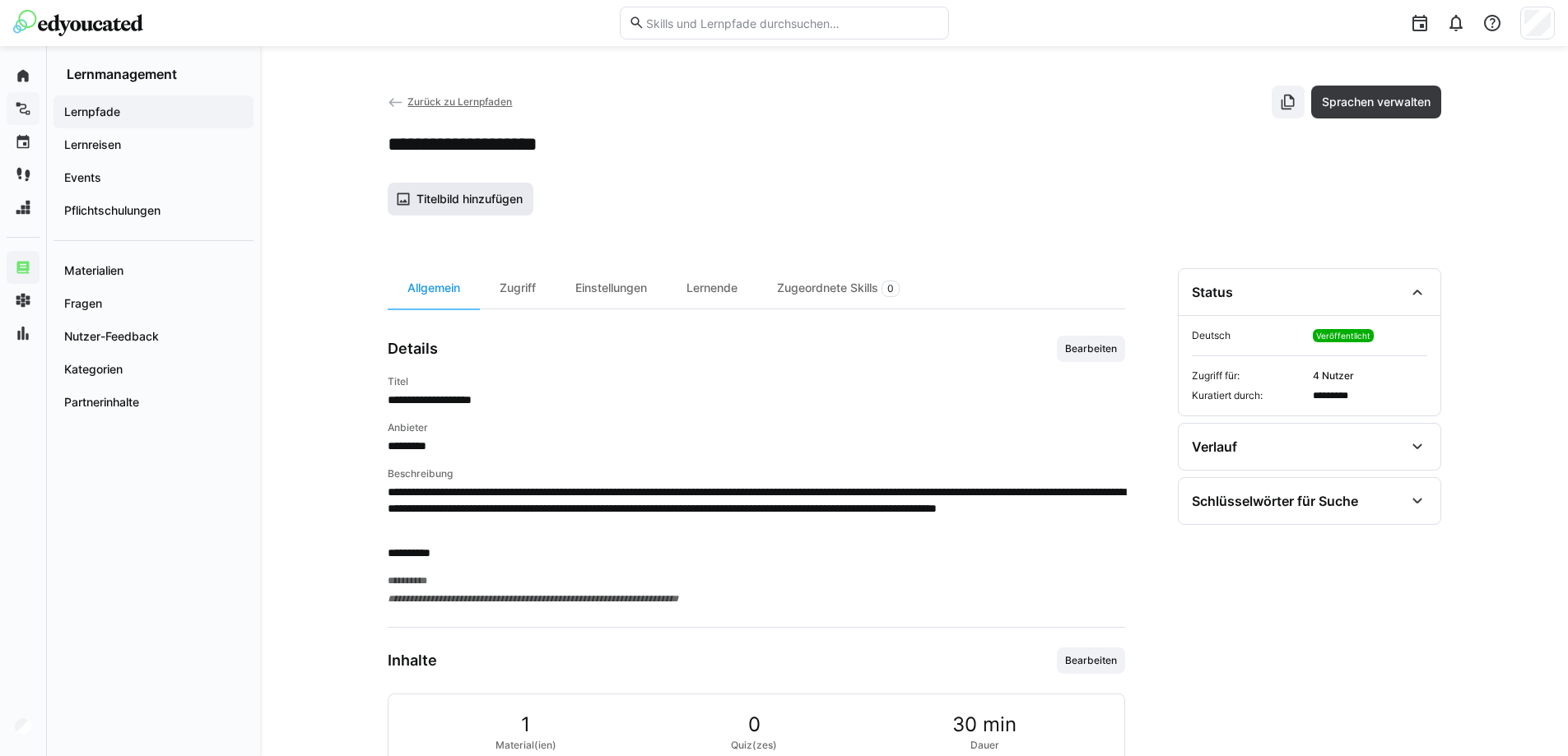
click at [455, 191] on span "Titelbild hinzufügen" at bounding box center [469, 199] width 111 height 16
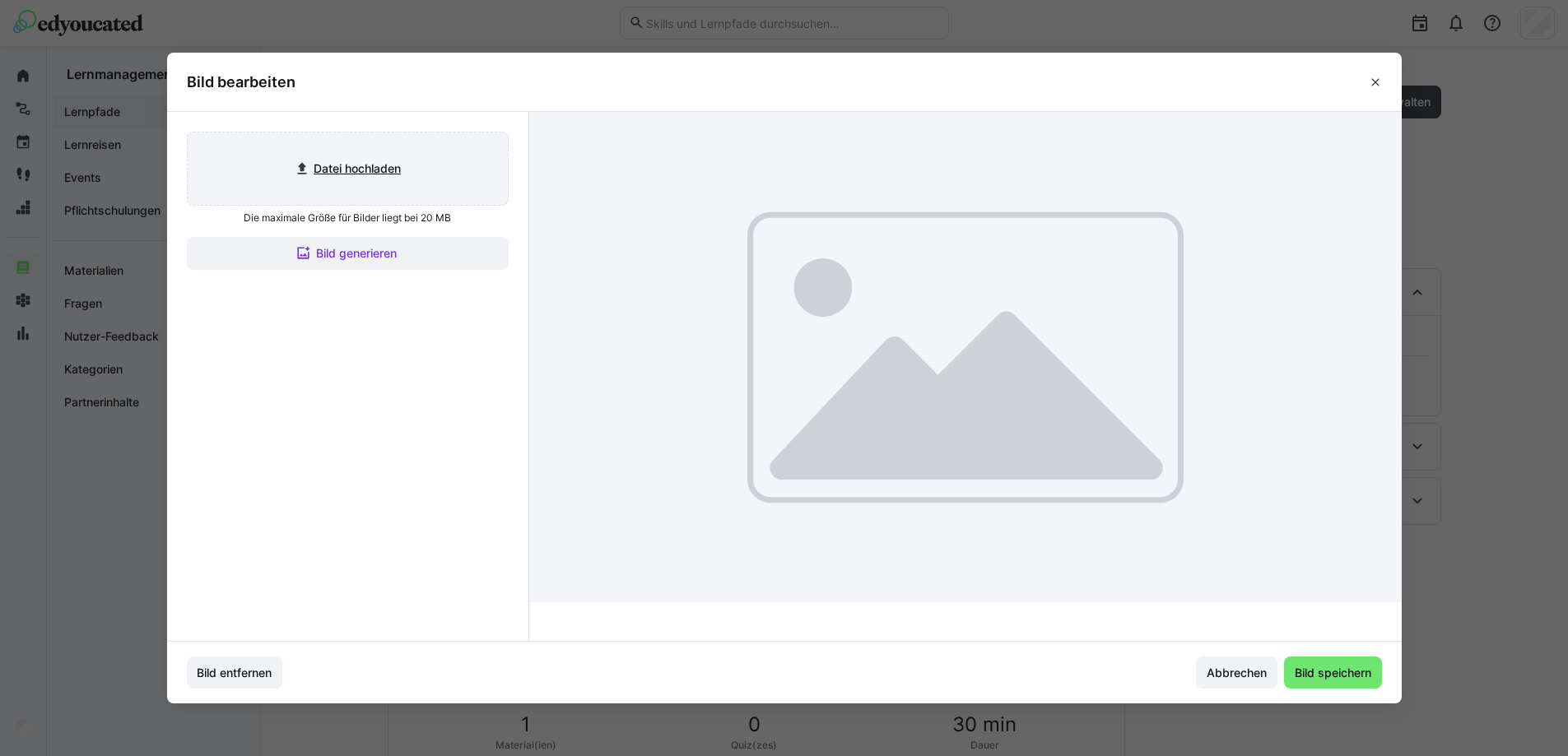
type input "C:\fakepath\Titelbild Zeiterfassung.jpg"
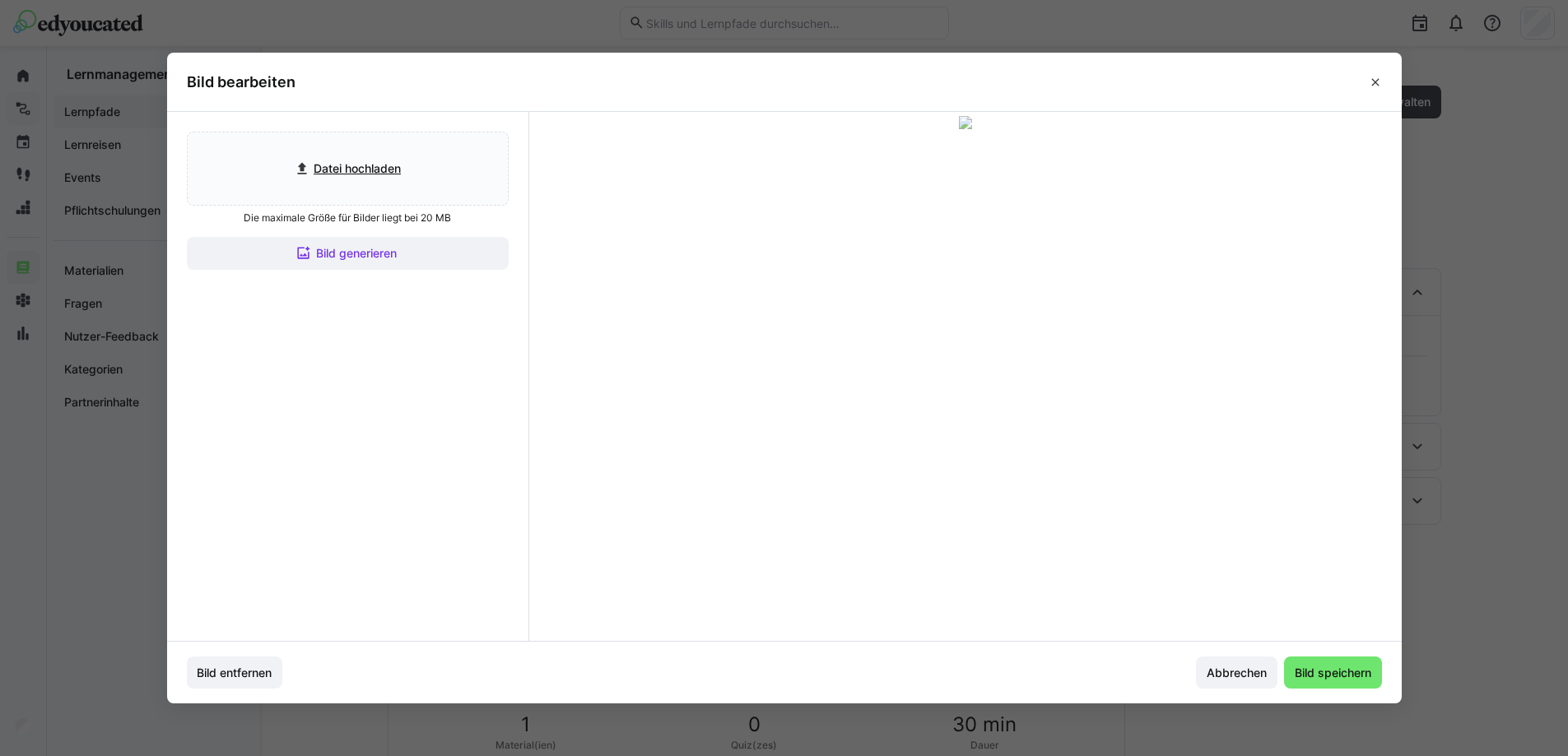
drag, startPoint x: 1400, startPoint y: 119, endPoint x: 1227, endPoint y: 179, distance: 183.1
click at [1227, 133] on div at bounding box center [965, 124] width 865 height 17
drag, startPoint x: 950, startPoint y: 365, endPoint x: 953, endPoint y: 342, distance: 23.2
click at [953, 342] on div at bounding box center [881, 384] width 692 height 389
click at [1347, 659] on span "Bild speichern" at bounding box center [1333, 673] width 98 height 33
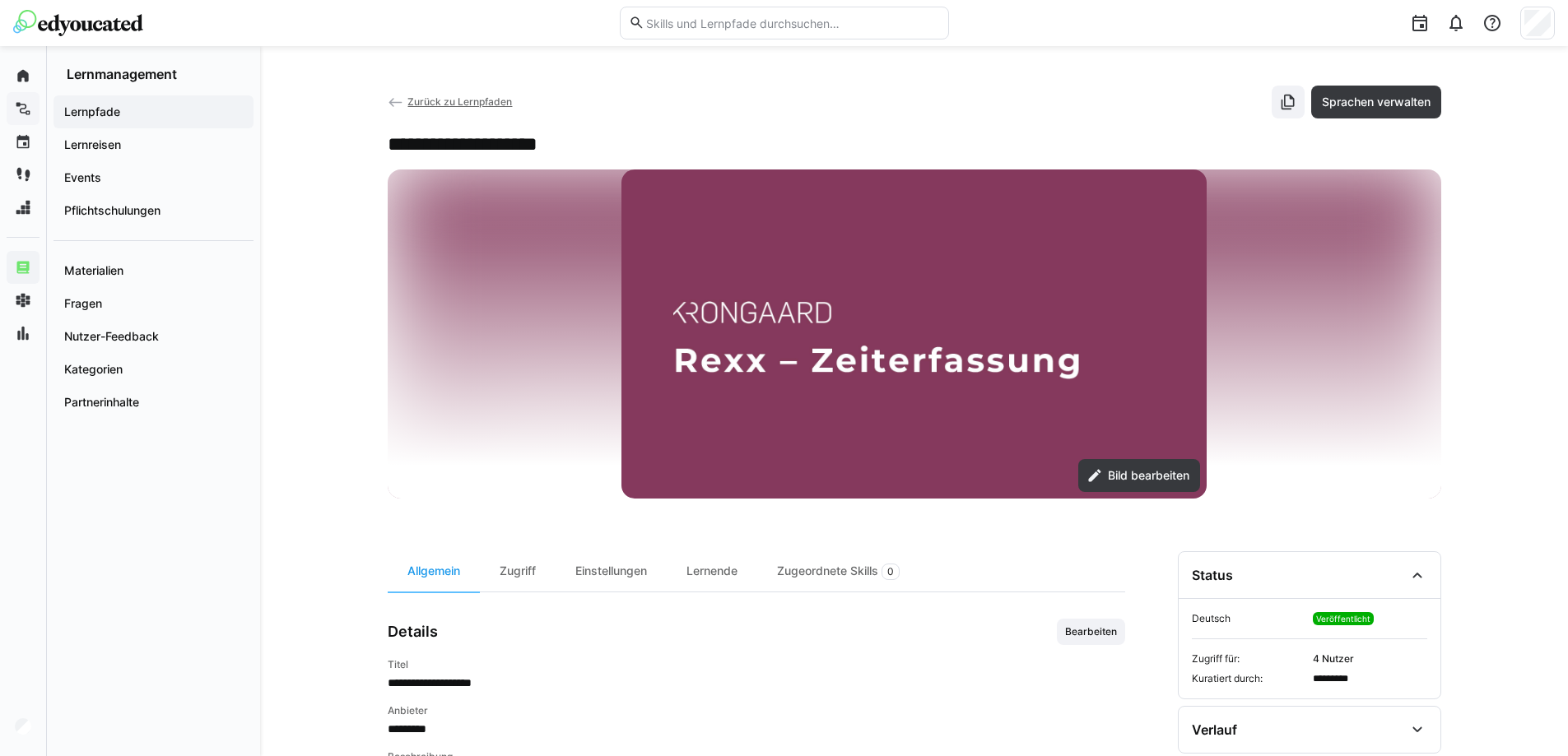
click at [313, 455] on div "**********" at bounding box center [914, 602] width 1308 height 1112
click at [634, 89] on div "Zurück zu Lernpfaden Sprachen verwalten" at bounding box center [915, 102] width 1053 height 33
click at [426, 110] on app-back-navigation "Zurück zu Lernpfaden" at bounding box center [450, 102] width 125 height 18
click at [426, 105] on span "Zurück zu Lernpfaden" at bounding box center [459, 102] width 105 height 13
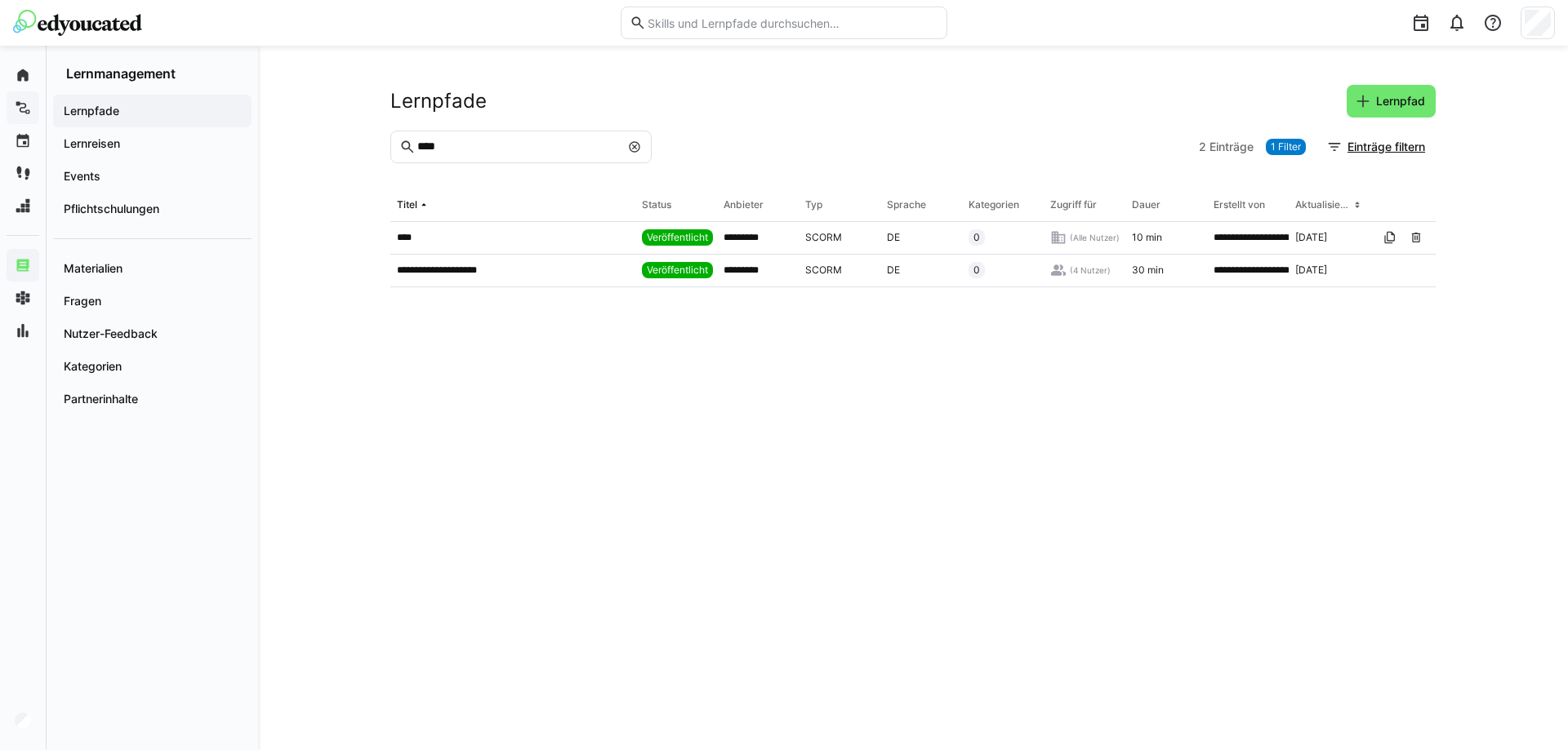
click at [35, 17] on img at bounding box center [77, 23] width 129 height 26
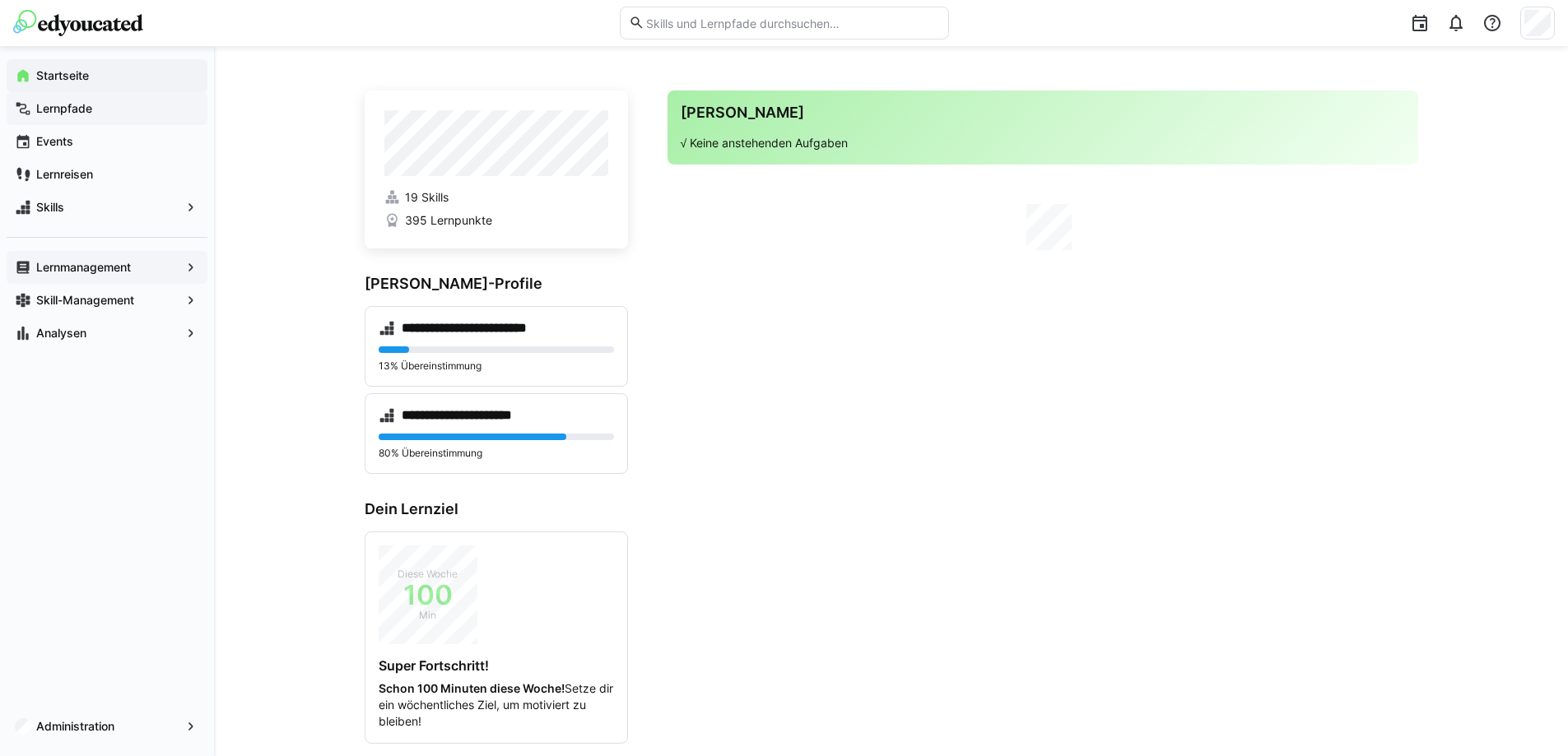
click at [694, 21] on input "text" at bounding box center [791, 23] width 294 height 15
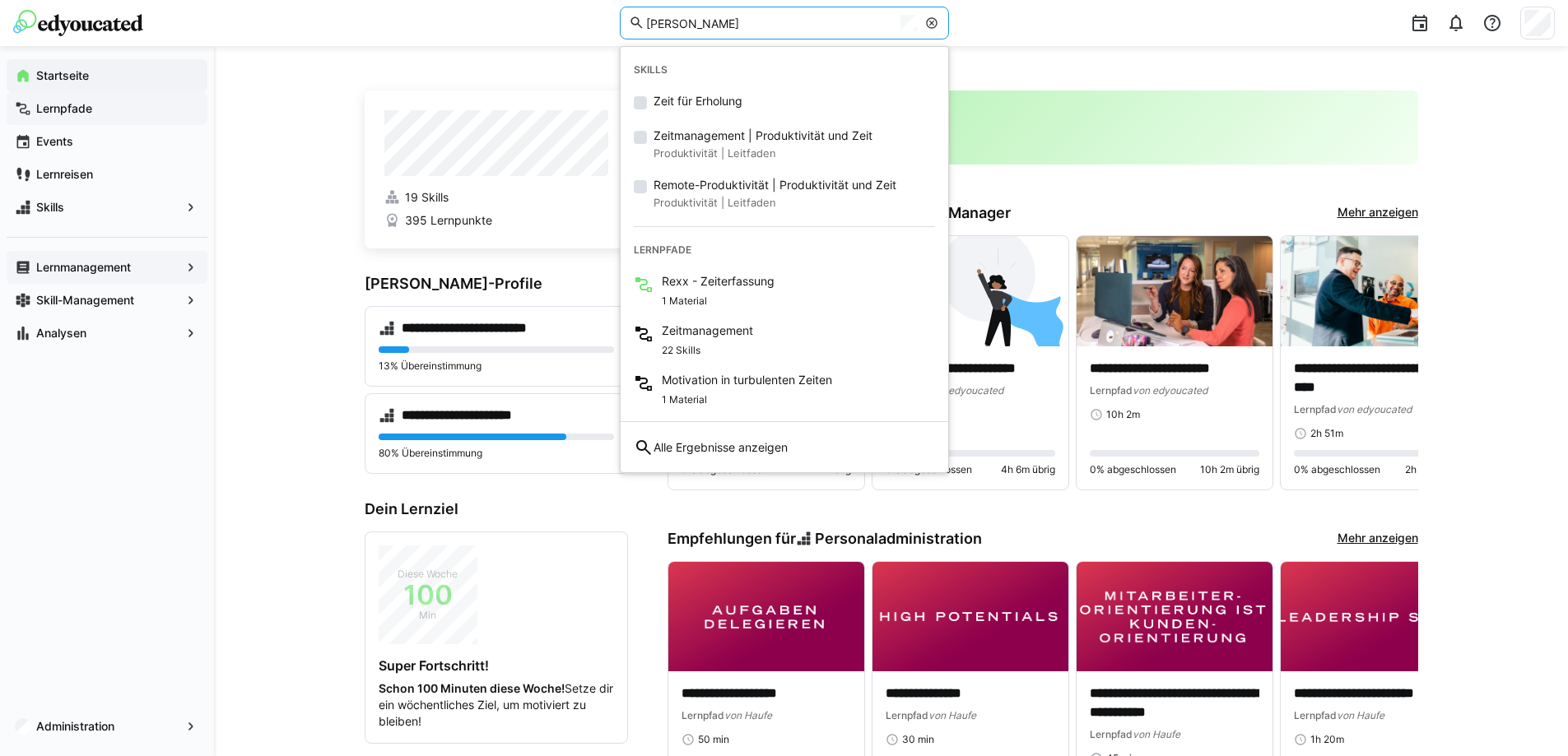
type input "[PERSON_NAME]"
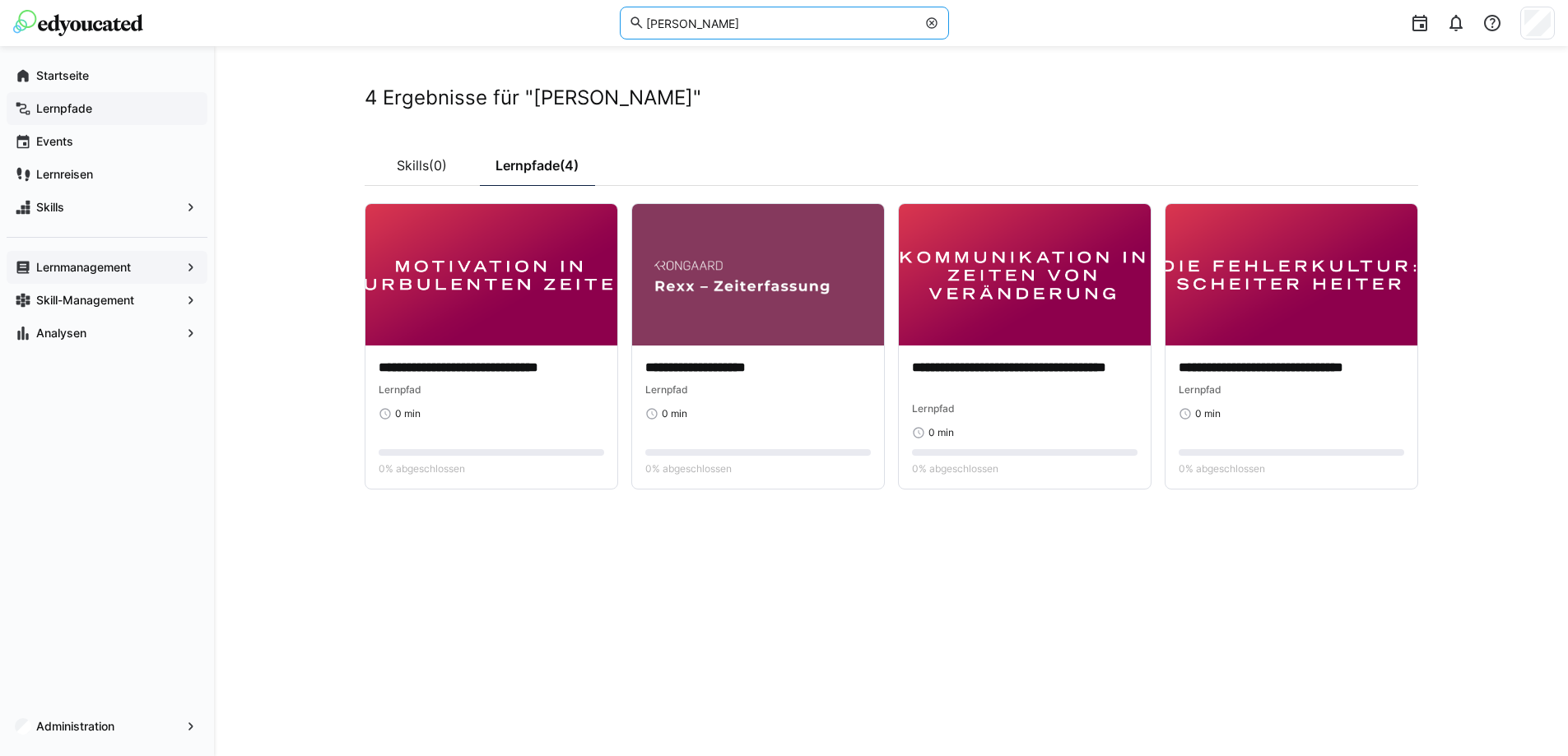
click at [114, 24] on img at bounding box center [77, 23] width 130 height 26
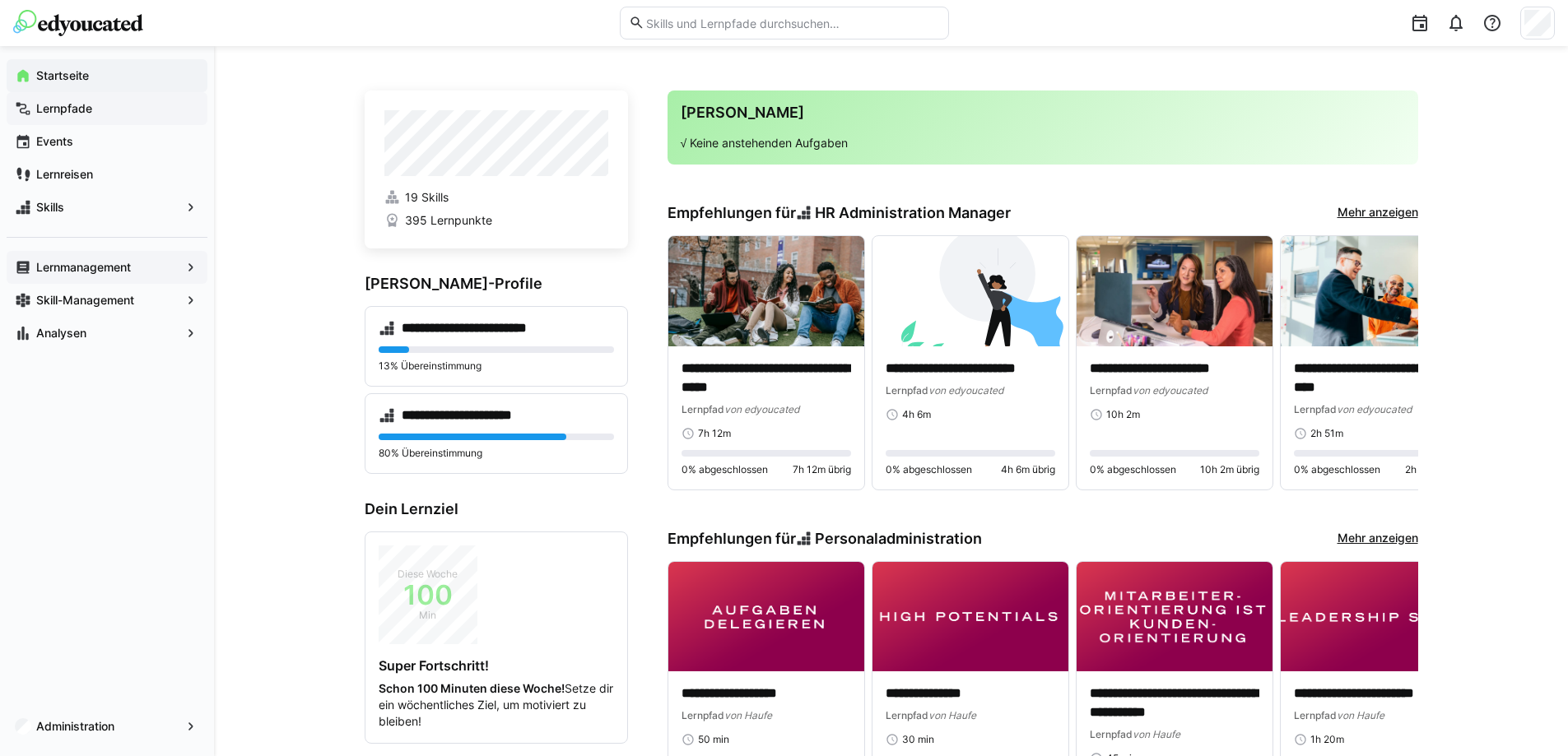
click at [125, 15] on img at bounding box center [77, 23] width 130 height 26
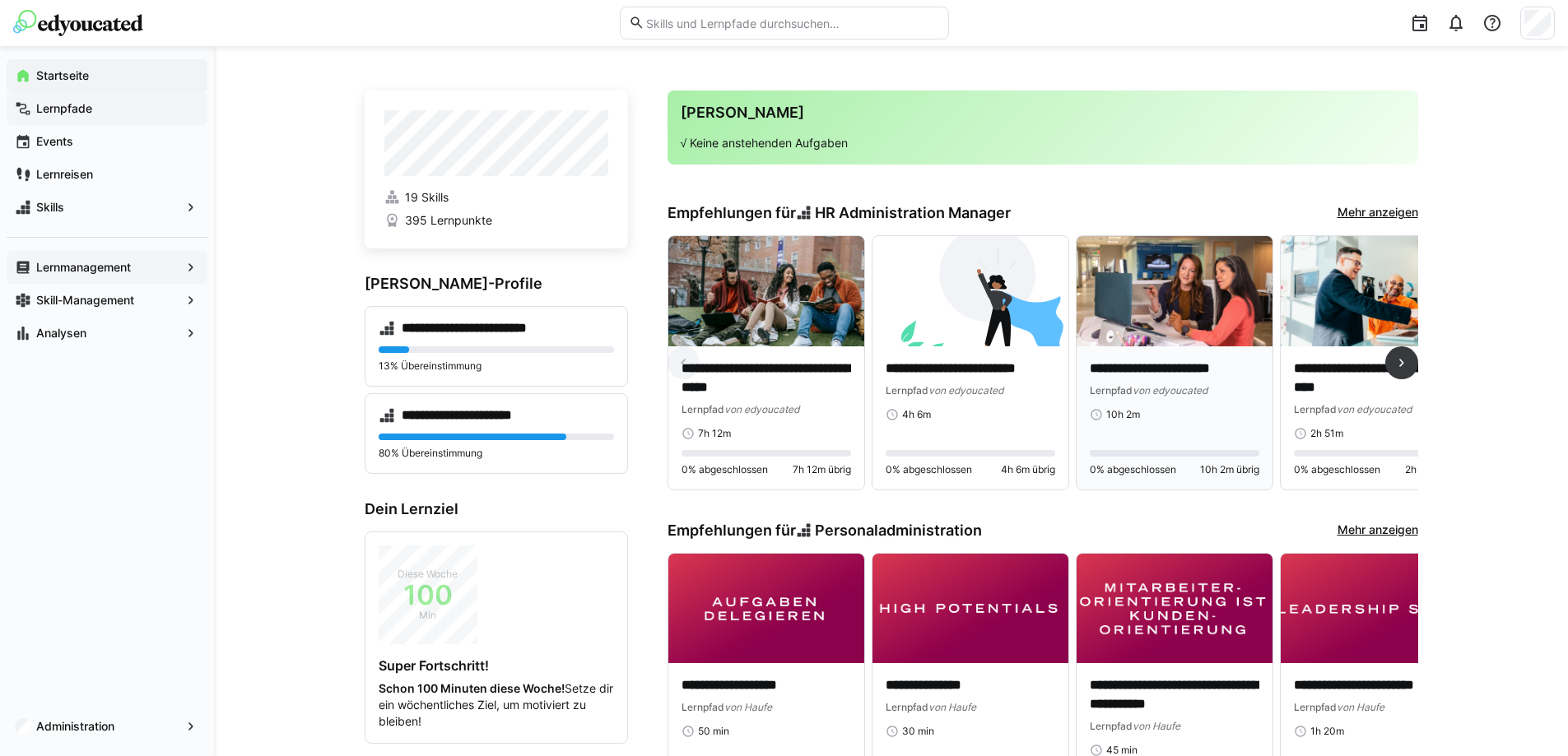
click at [1210, 292] on img at bounding box center [1174, 291] width 196 height 110
